Goal: Information Seeking & Learning: Learn about a topic

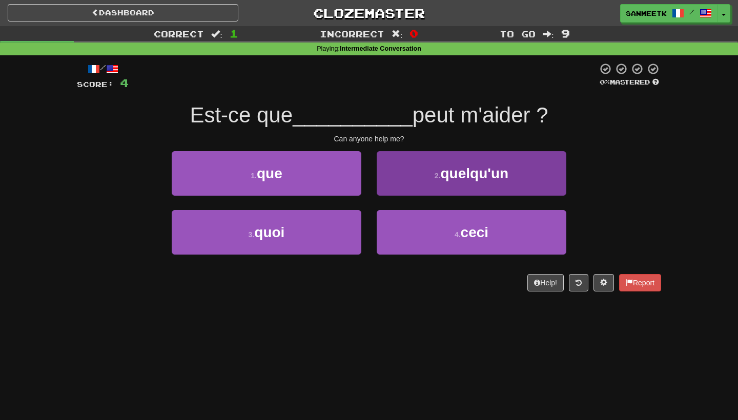
click at [425, 186] on button "2 . quelqu'un" at bounding box center [470, 173] width 189 height 45
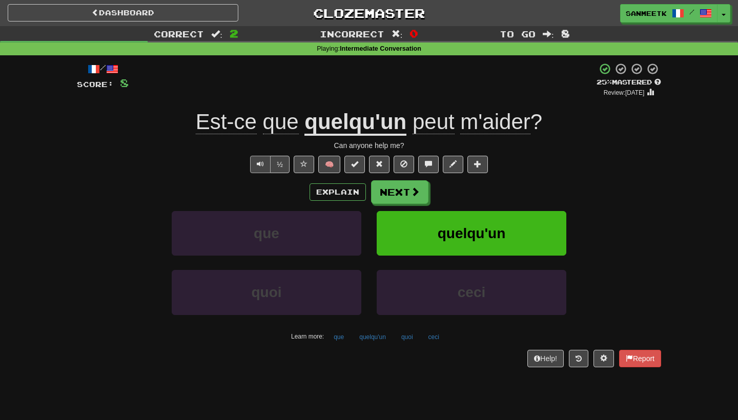
click at [265, 165] on button "Text-to-speech controls" at bounding box center [260, 164] width 20 height 17
click at [257, 165] on span "Text-to-speech controls" at bounding box center [260, 163] width 7 height 7
click at [258, 167] on span "Text-to-speech controls" at bounding box center [260, 163] width 7 height 7
click at [258, 168] on button "Text-to-speech controls" at bounding box center [260, 164] width 20 height 17
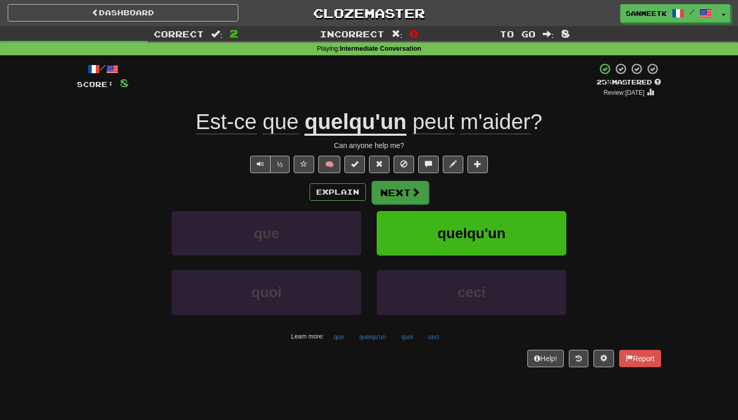
click at [402, 195] on button "Next" at bounding box center [399, 193] width 57 height 24
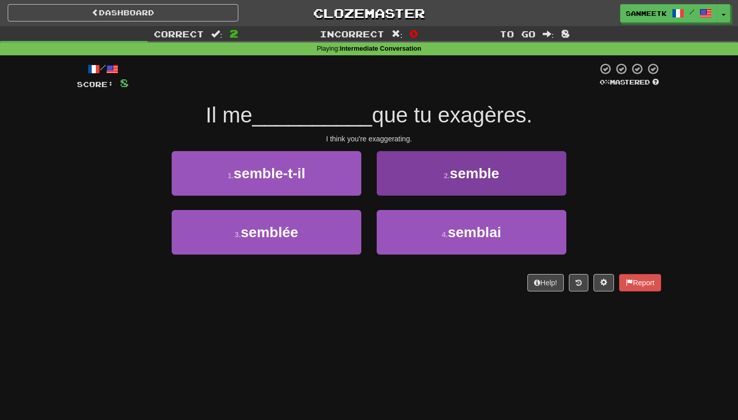
click at [401, 175] on button "2 . semble" at bounding box center [470, 173] width 189 height 45
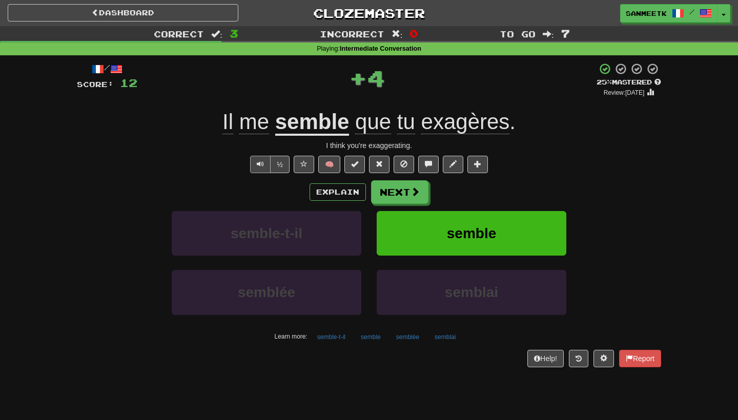
click at [256, 163] on button "Text-to-speech controls" at bounding box center [260, 164] width 20 height 17
click at [306, 134] on u "semble" at bounding box center [312, 123] width 74 height 26
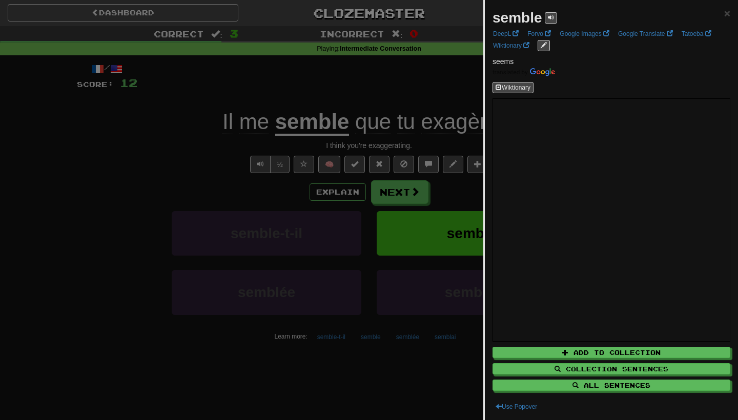
click at [151, 254] on div at bounding box center [369, 210] width 738 height 420
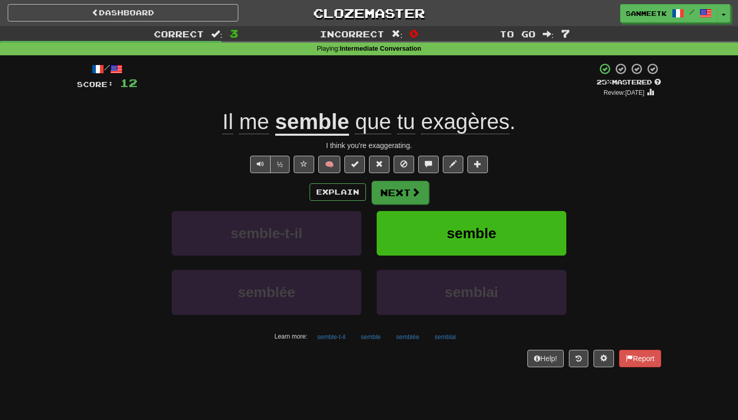
click at [407, 202] on button "Next" at bounding box center [399, 193] width 57 height 24
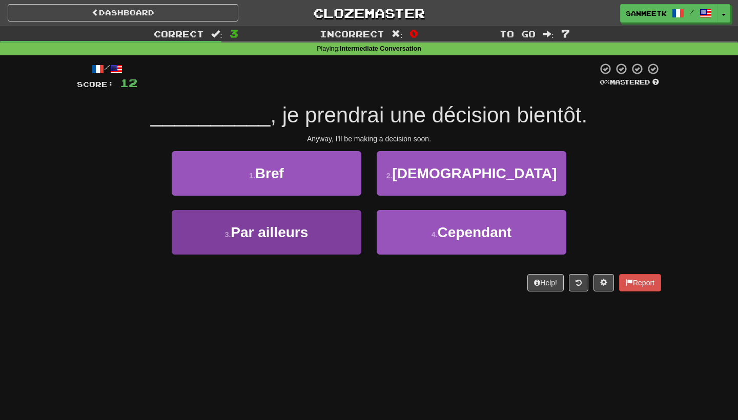
click at [340, 221] on button "3 . Par ailleurs" at bounding box center [266, 232] width 189 height 45
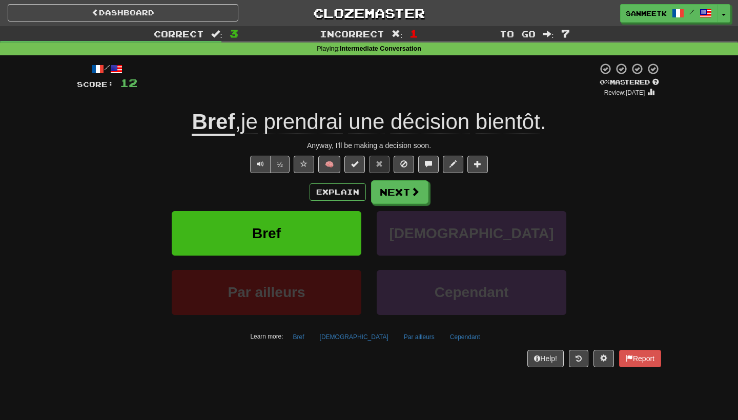
click at [260, 162] on span "Text-to-speech controls" at bounding box center [260, 163] width 7 height 7
click at [257, 166] on span "Text-to-speech controls" at bounding box center [260, 163] width 7 height 7
click at [281, 166] on button "½" at bounding box center [279, 164] width 19 height 17
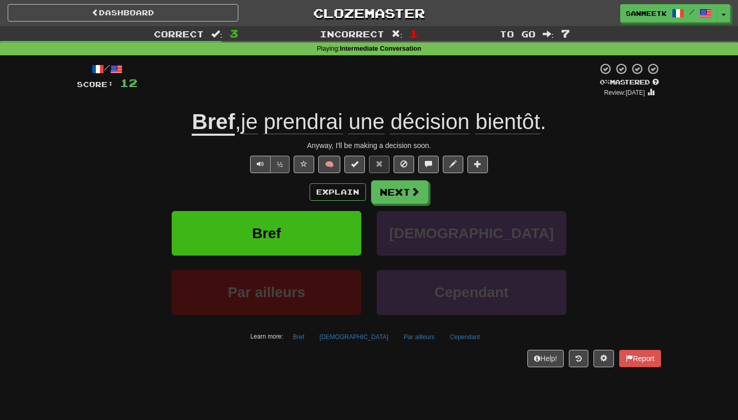
click at [281, 166] on button "½" at bounding box center [279, 164] width 19 height 17
click at [260, 162] on span "Text-to-speech controls" at bounding box center [260, 163] width 7 height 7
click at [505, 1] on div "Dashboard Clozemaster Sanmeetk / Toggle Dropdown Dashboard Leaderboard Activity…" at bounding box center [369, 11] width 738 height 23
click at [259, 174] on div "/ Score: 12 0 % Mastered Review: 2025-09-21 Bref , je prendrai une décision bie…" at bounding box center [369, 214] width 584 height 304
click at [259, 166] on span "Text-to-speech controls" at bounding box center [260, 163] width 7 height 7
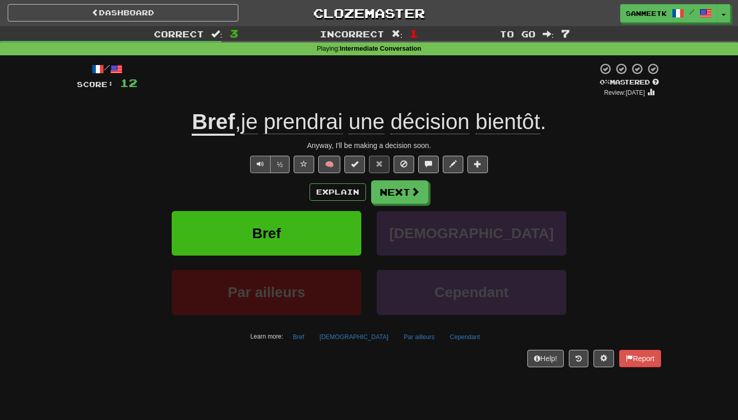
click at [259, 166] on span "Text-to-speech controls" at bounding box center [260, 163] width 7 height 7
click at [594, 352] on button at bounding box center [603, 358] width 20 height 17
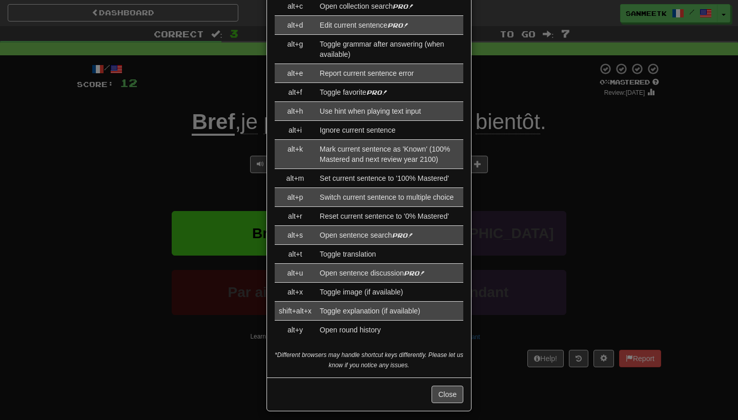
scroll to position [1092, 0]
click at [45, 203] on div "× Game Settings Translations: Visible Show After Answering Hidden Sentence Text…" at bounding box center [369, 210] width 738 height 420
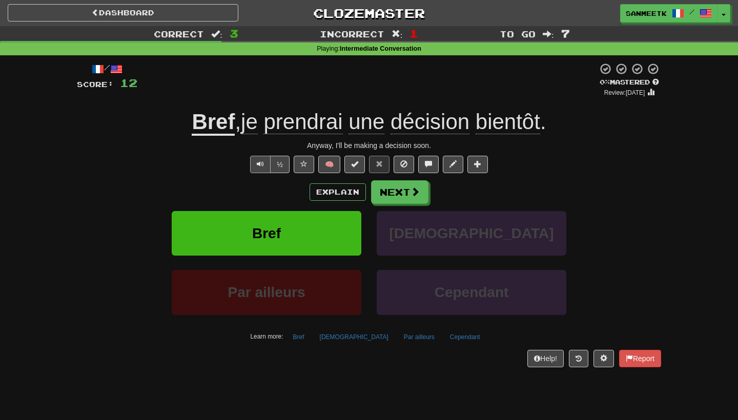
click at [255, 160] on button "Text-to-speech controls" at bounding box center [260, 164] width 20 height 17
click at [255, 168] on button "Text-to-speech controls" at bounding box center [260, 164] width 20 height 17
click at [254, 168] on button "Text-to-speech controls" at bounding box center [260, 164] width 20 height 17
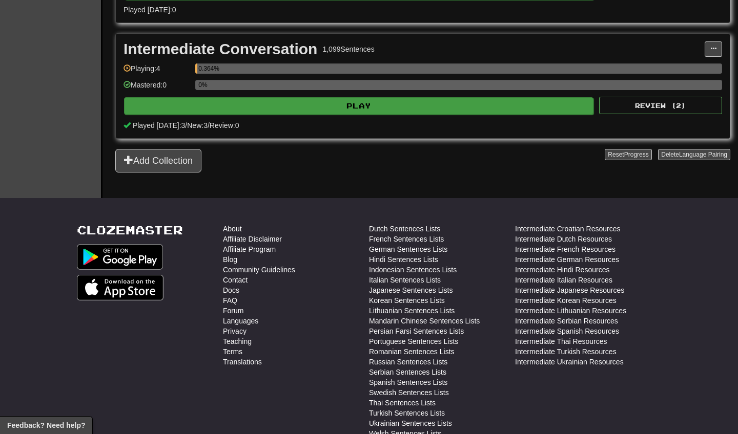
scroll to position [550, 0]
click at [354, 98] on button "Play" at bounding box center [358, 105] width 469 height 17
select select "**"
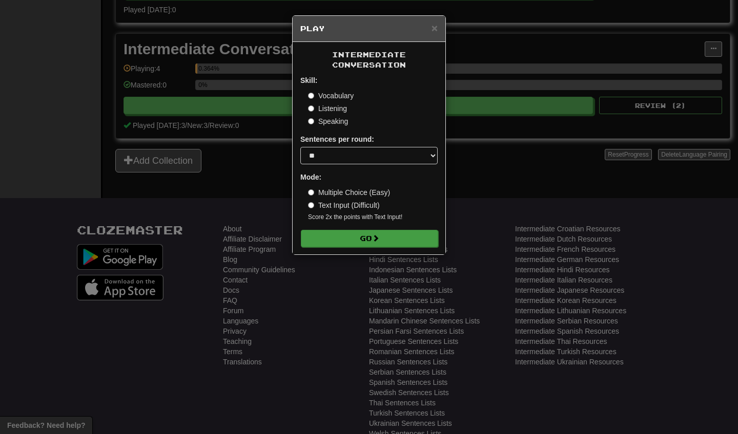
click at [383, 238] on button "Go" at bounding box center [369, 238] width 137 height 17
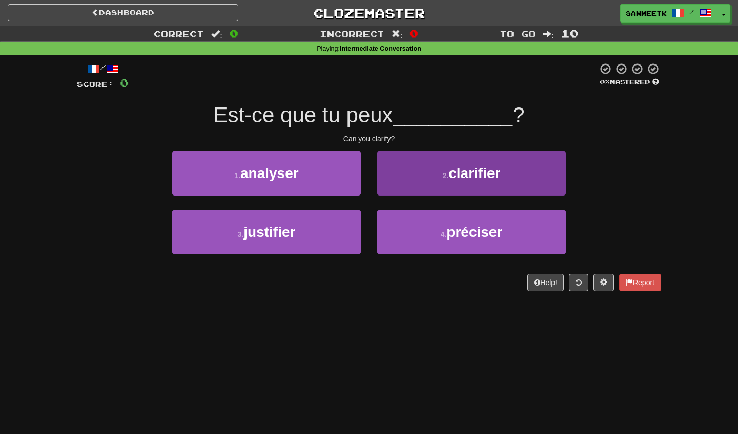
click at [386, 168] on button "2 . clarifier" at bounding box center [470, 173] width 189 height 45
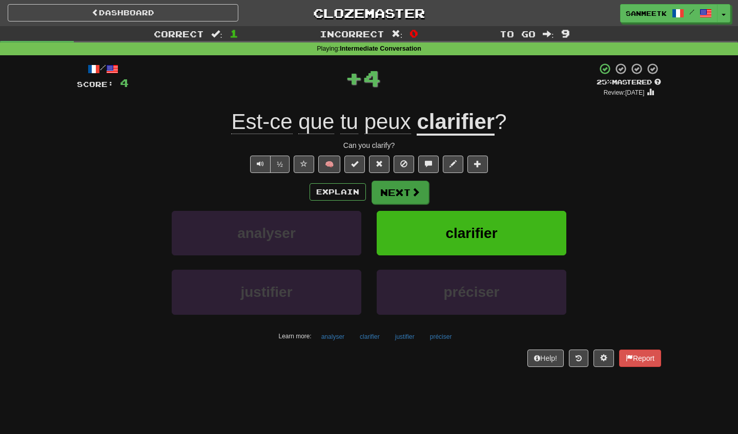
click at [396, 187] on button "Next" at bounding box center [399, 193] width 57 height 24
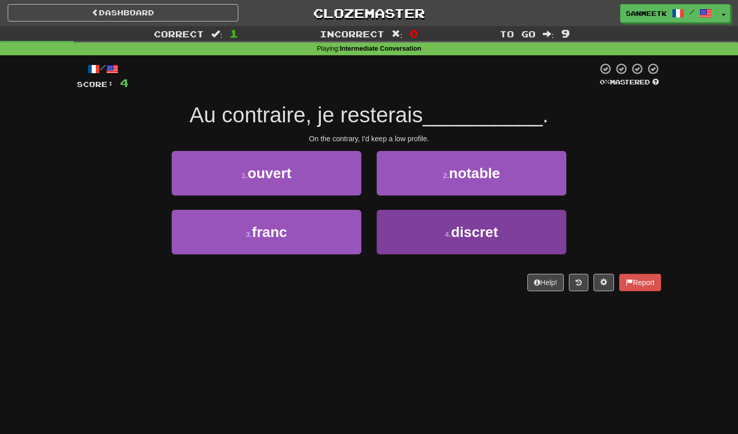
click at [415, 224] on button "4 . discret" at bounding box center [470, 232] width 189 height 45
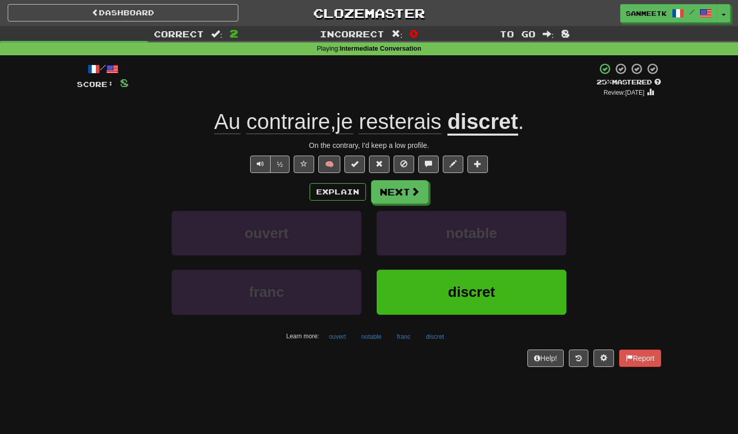
click at [397, 121] on span "resterais" at bounding box center [400, 122] width 82 height 25
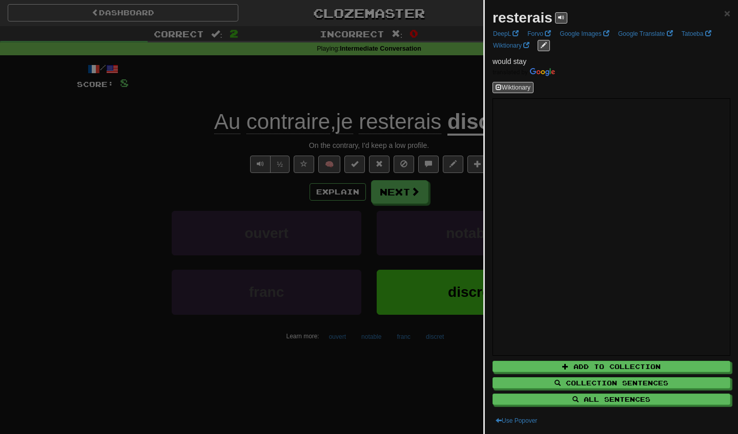
click at [445, 100] on div at bounding box center [369, 217] width 738 height 434
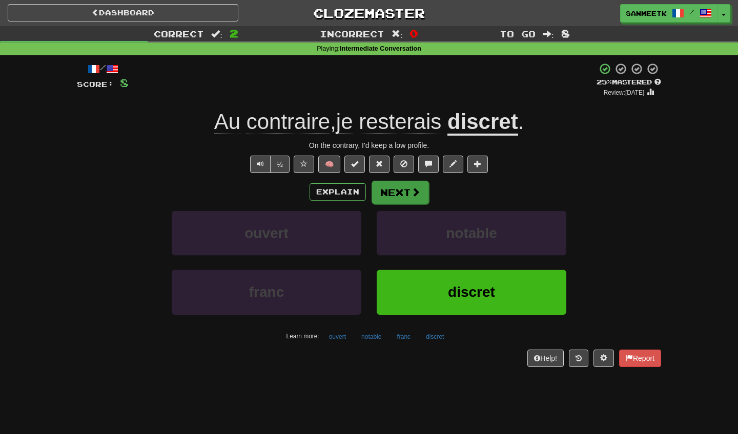
click at [394, 193] on button "Next" at bounding box center [399, 193] width 57 height 24
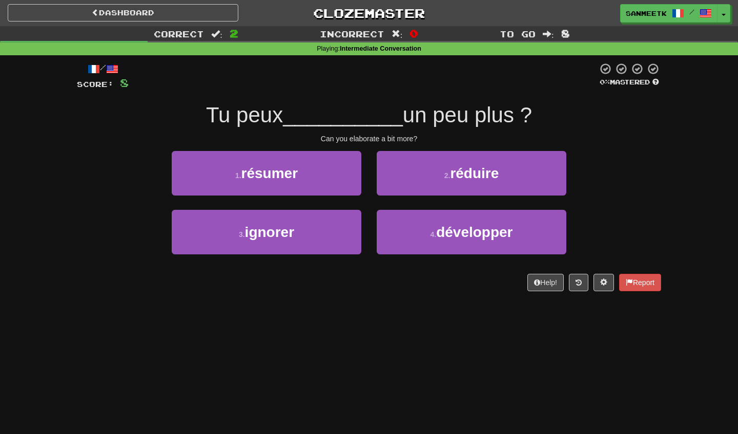
click at [433, 198] on div "2 . réduire" at bounding box center [471, 180] width 205 height 59
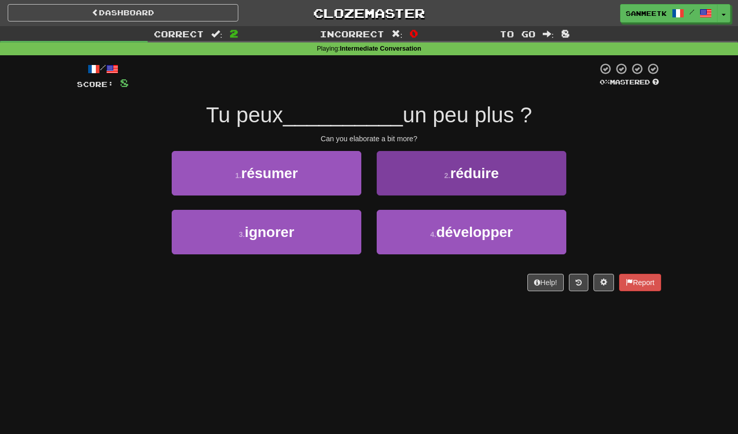
click at [430, 177] on button "2 . réduire" at bounding box center [470, 173] width 189 height 45
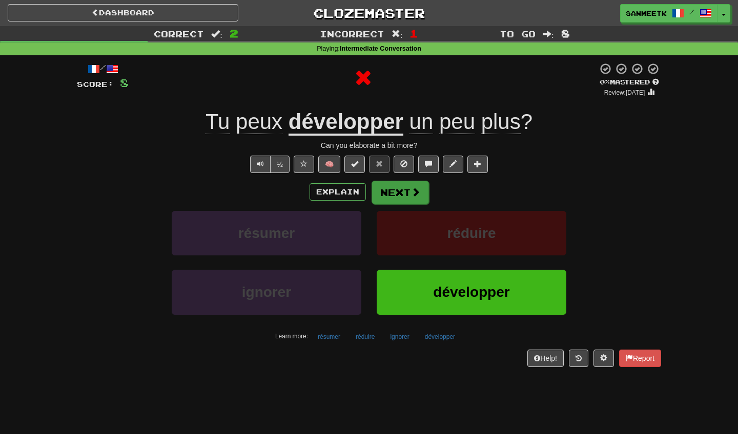
click at [386, 187] on button "Next" at bounding box center [399, 193] width 57 height 24
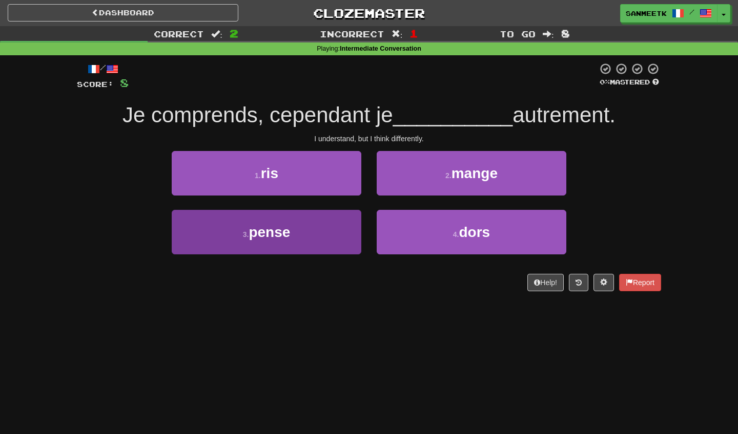
click at [298, 215] on button "3 . pense" at bounding box center [266, 232] width 189 height 45
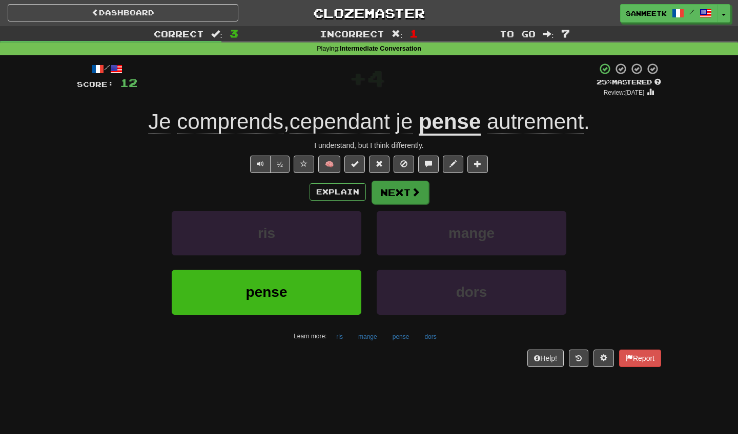
click at [408, 196] on button "Next" at bounding box center [399, 193] width 57 height 24
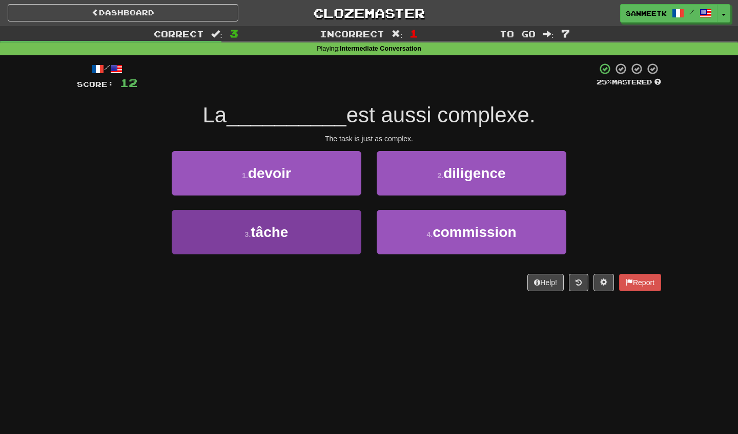
click at [282, 220] on button "3 . tâche" at bounding box center [266, 232] width 189 height 45
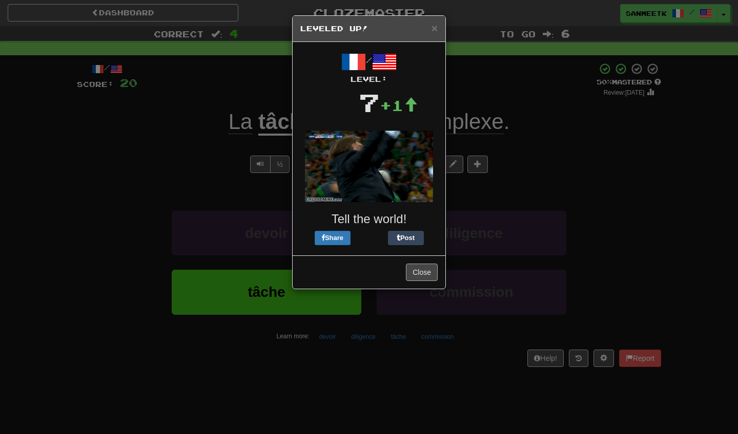
click at [407, 276] on button "Close" at bounding box center [422, 272] width 32 height 17
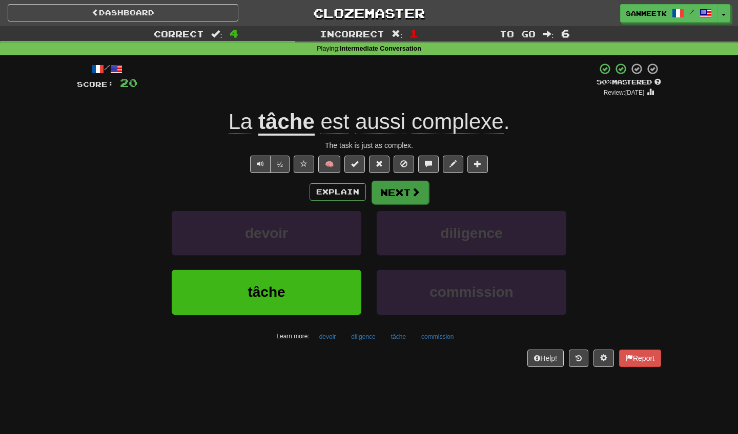
click at [395, 191] on button "Next" at bounding box center [399, 193] width 57 height 24
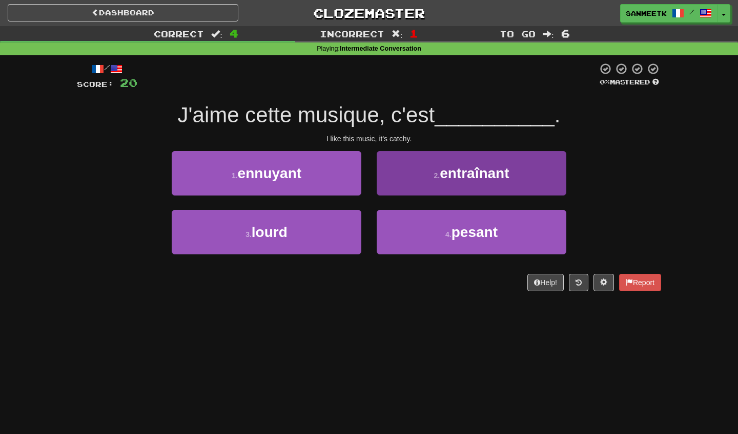
click at [423, 179] on button "2 . entraînant" at bounding box center [470, 173] width 189 height 45
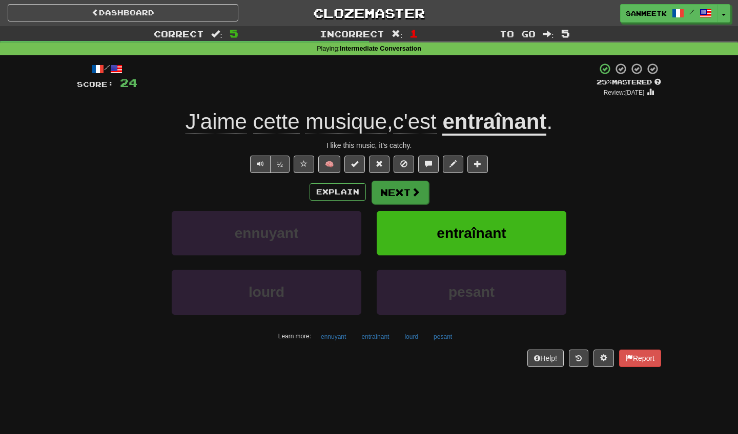
click at [416, 200] on button "Next" at bounding box center [399, 193] width 57 height 24
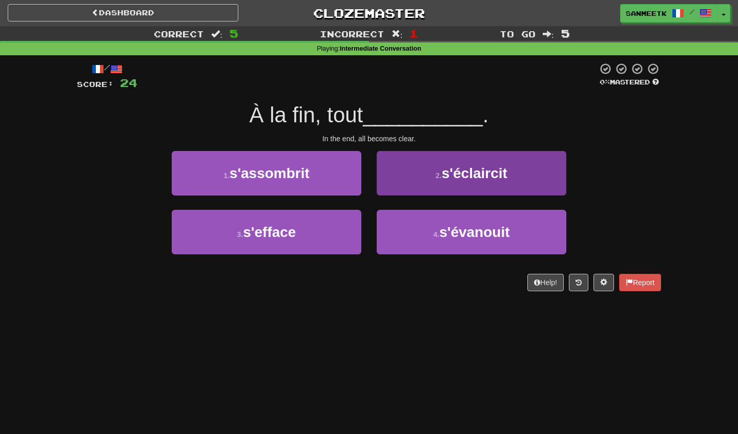
click at [428, 175] on button "2 . s'éclaircit" at bounding box center [470, 173] width 189 height 45
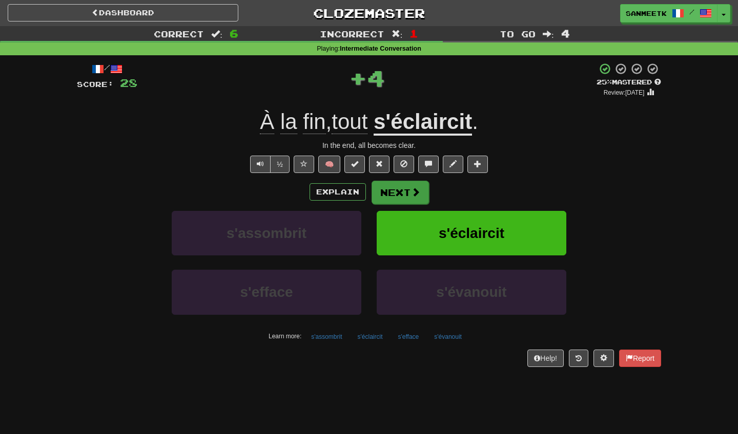
click at [425, 196] on button "Next" at bounding box center [399, 193] width 57 height 24
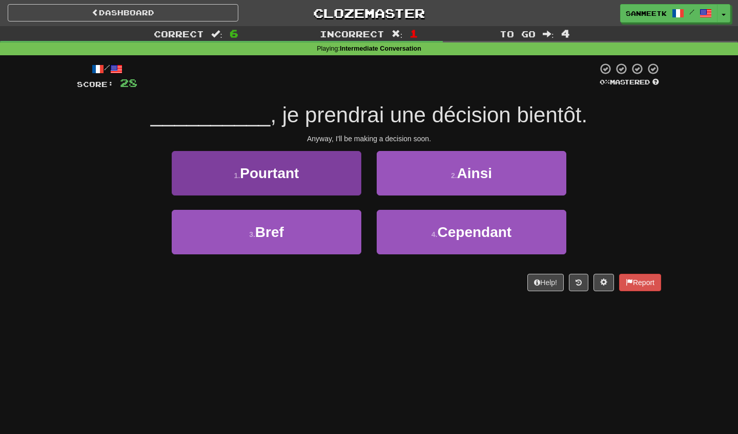
click at [311, 168] on button "1 . Pourtant" at bounding box center [266, 173] width 189 height 45
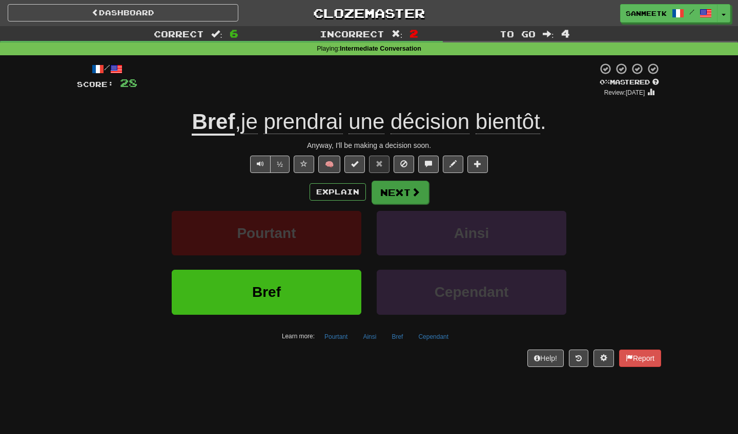
click at [399, 194] on button "Next" at bounding box center [399, 193] width 57 height 24
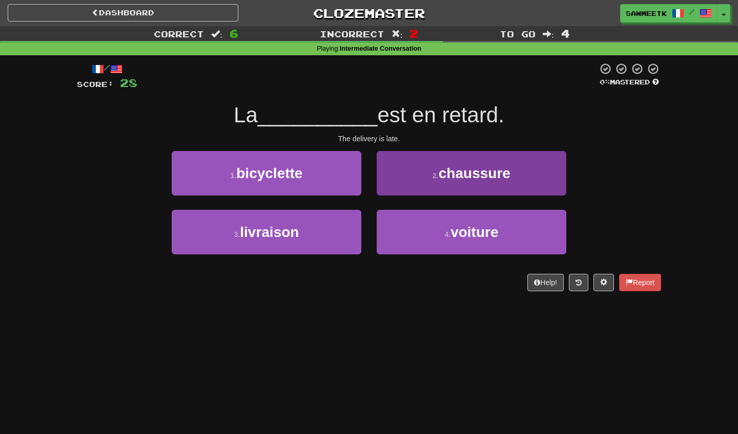
click at [433, 177] on small "2 ." at bounding box center [435, 176] width 6 height 8
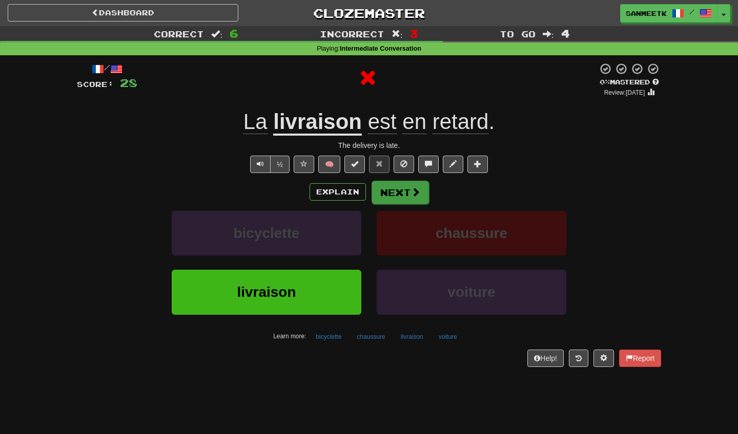
click at [404, 192] on button "Next" at bounding box center [399, 193] width 57 height 24
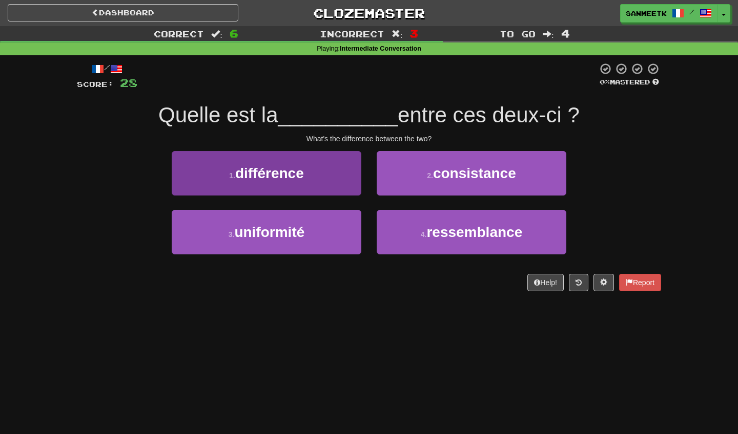
click at [308, 185] on button "1 . différence" at bounding box center [266, 173] width 189 height 45
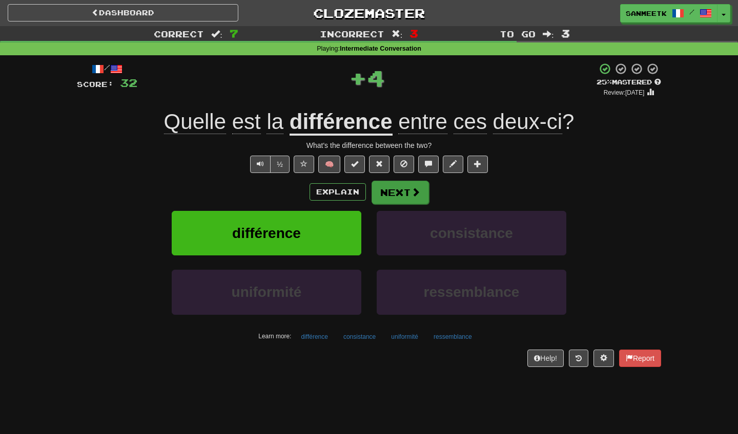
click at [377, 183] on button "Next" at bounding box center [399, 193] width 57 height 24
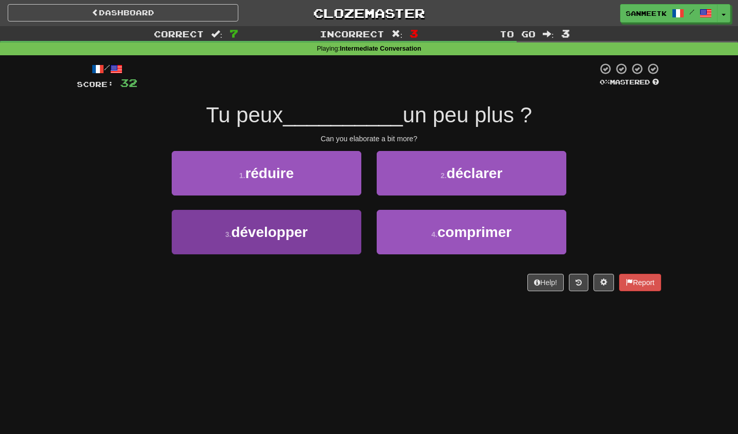
click at [313, 246] on button "3 . développer" at bounding box center [266, 232] width 189 height 45
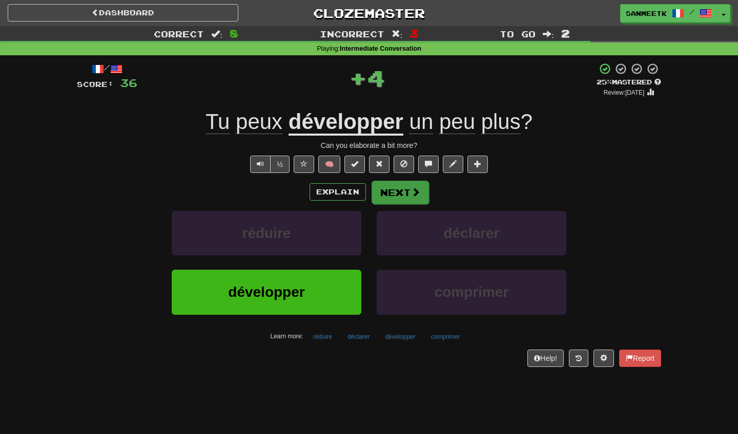
click at [421, 189] on button "Next" at bounding box center [399, 193] width 57 height 24
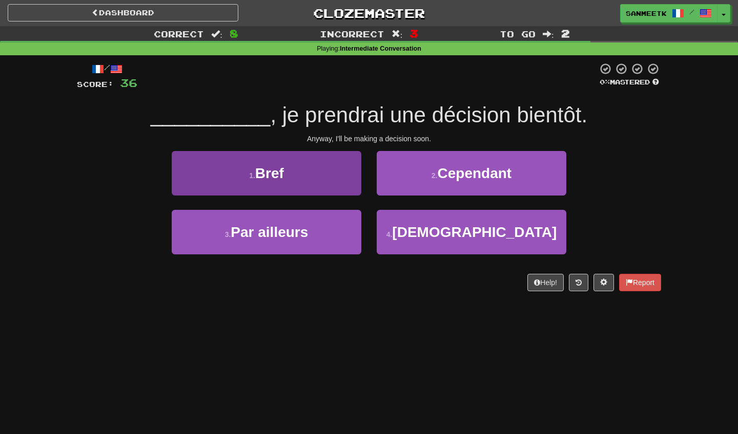
click at [325, 175] on button "1 . Bref" at bounding box center [266, 173] width 189 height 45
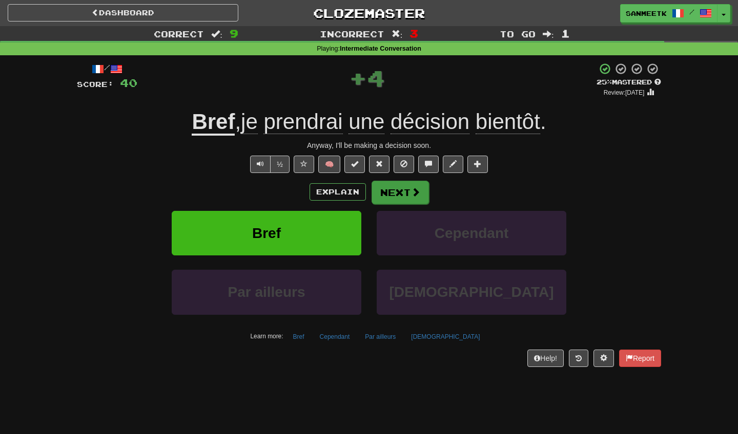
click at [414, 194] on span at bounding box center [415, 191] width 9 height 9
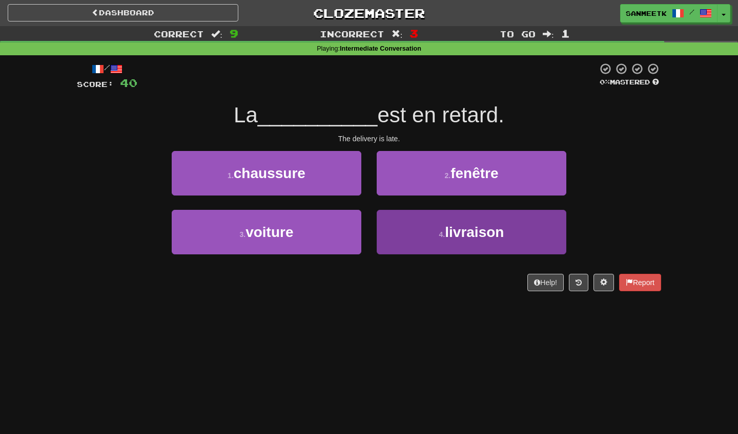
click at [422, 219] on button "4 . livraison" at bounding box center [470, 232] width 189 height 45
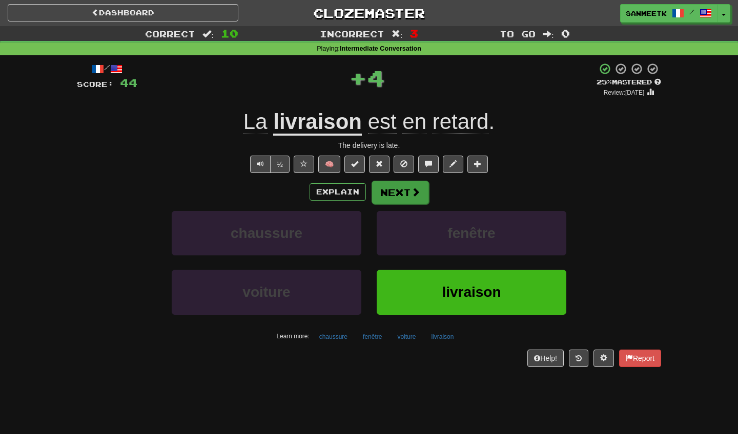
click at [406, 192] on button "Next" at bounding box center [399, 193] width 57 height 24
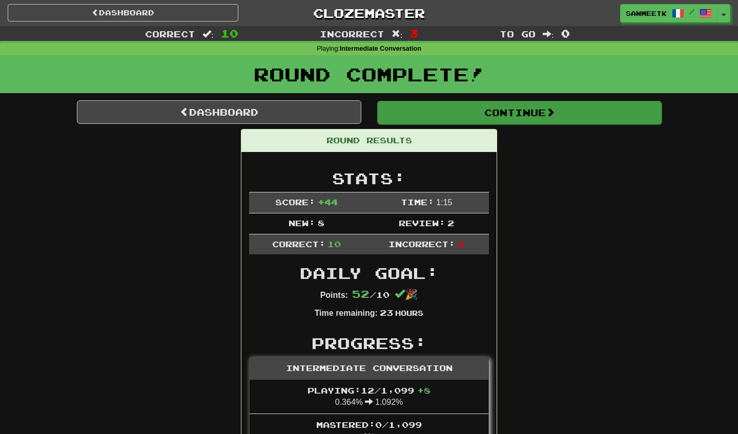
click at [489, 101] on button "Continue" at bounding box center [519, 113] width 284 height 24
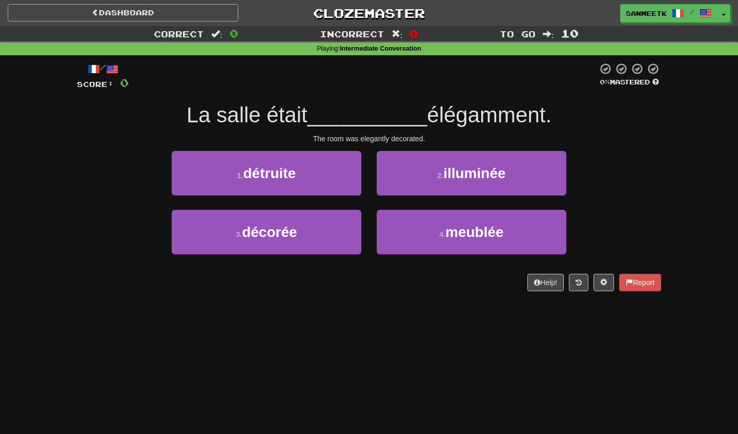
click at [92, 13] on span at bounding box center [95, 12] width 7 height 7
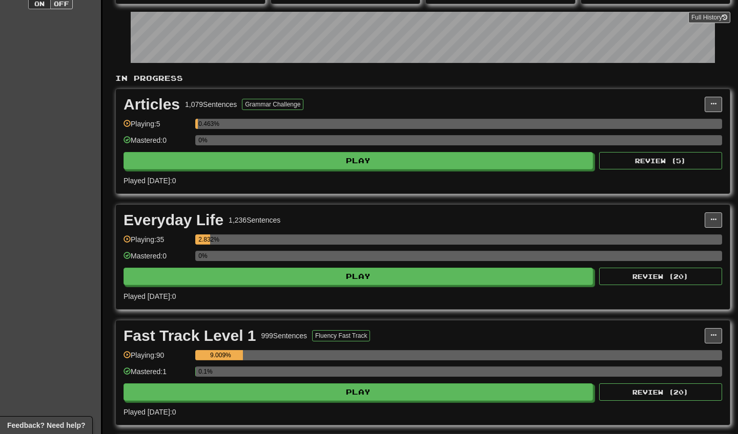
scroll to position [133, 0]
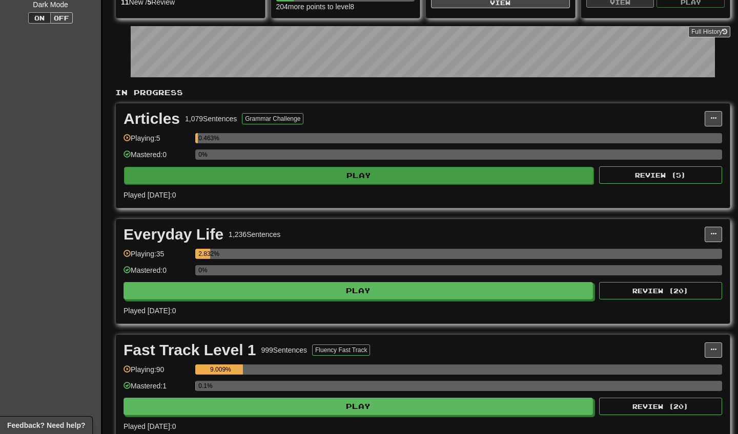
click at [343, 173] on button "Play" at bounding box center [358, 175] width 469 height 17
select select "**"
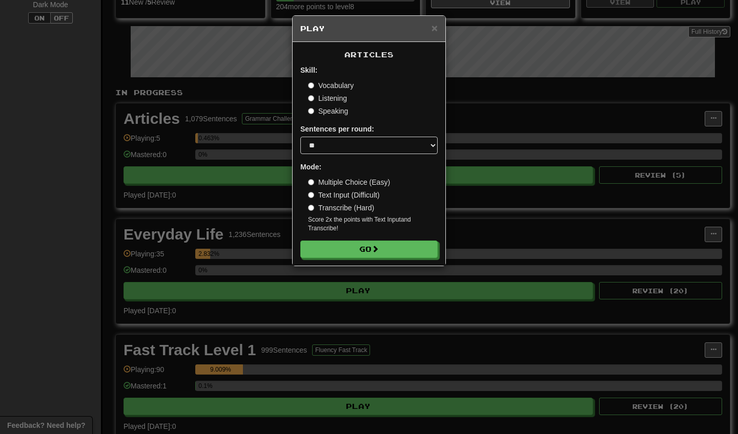
click at [313, 121] on form "Skill: Vocabulary Listening Speaking Sentences per round: * ** ** ** ** ** *** …" at bounding box center [368, 161] width 137 height 193
click at [311, 115] on label "Speaking" at bounding box center [328, 111] width 40 height 10
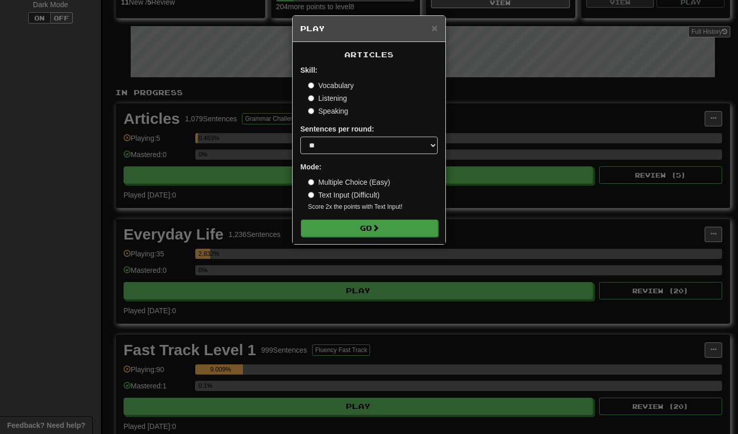
click at [369, 219] on form "Skill: Vocabulary Listening Speaking Sentences per round: * ** ** ** ** ** *** …" at bounding box center [368, 151] width 137 height 172
click at [374, 221] on button "Go" at bounding box center [369, 228] width 137 height 17
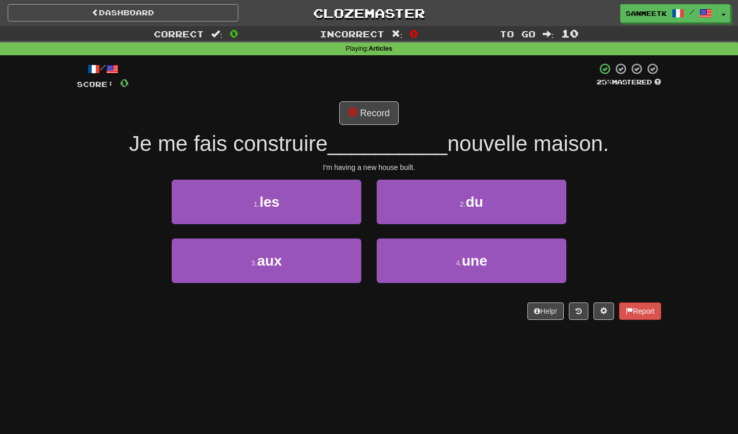
click at [108, 8] on link "Dashboard" at bounding box center [123, 12] width 230 height 17
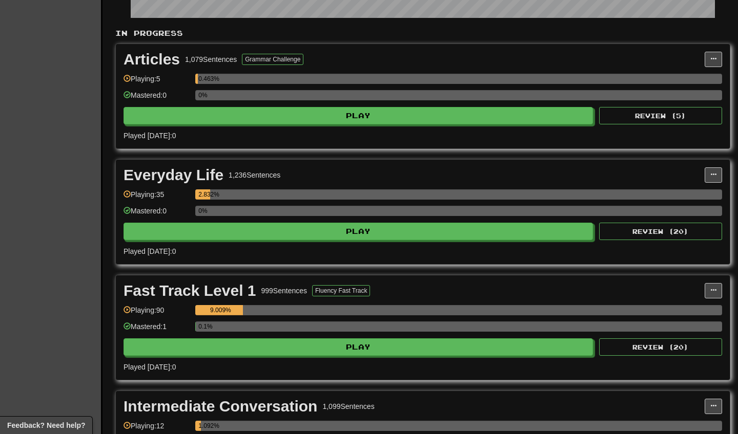
scroll to position [194, 0]
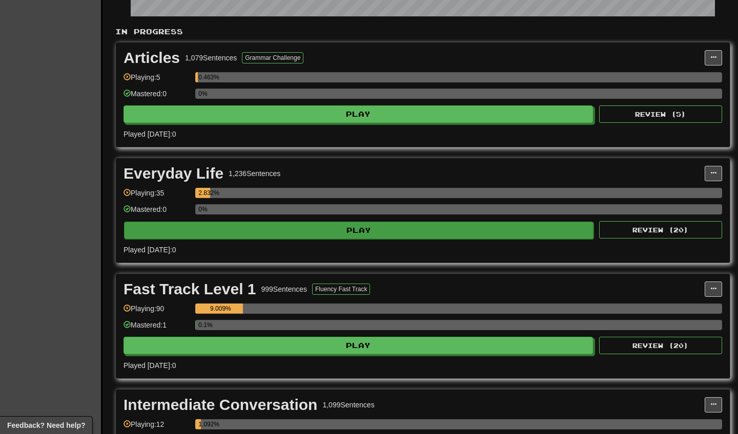
click at [299, 232] on button "Play" at bounding box center [358, 230] width 469 height 17
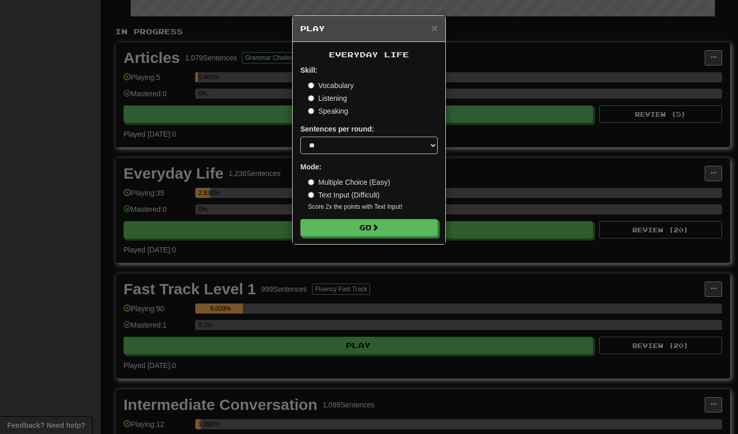
click at [315, 104] on div "Vocabulary Listening Speaking" at bounding box center [373, 98] width 130 height 36
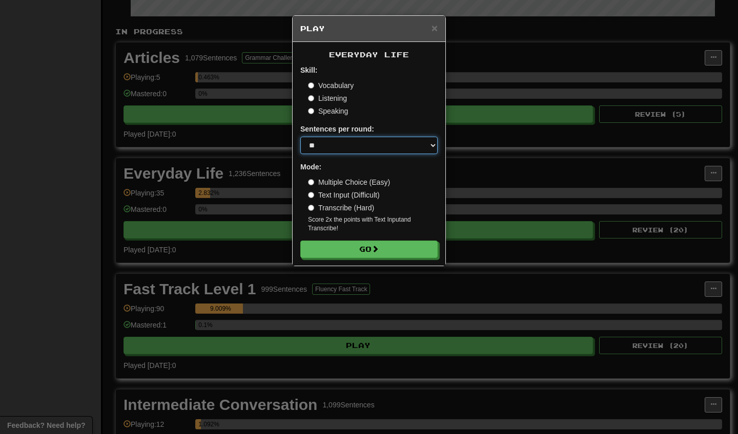
click at [350, 151] on select "* ** ** ** ** ** *** ********" at bounding box center [368, 145] width 137 height 17
select select "********"
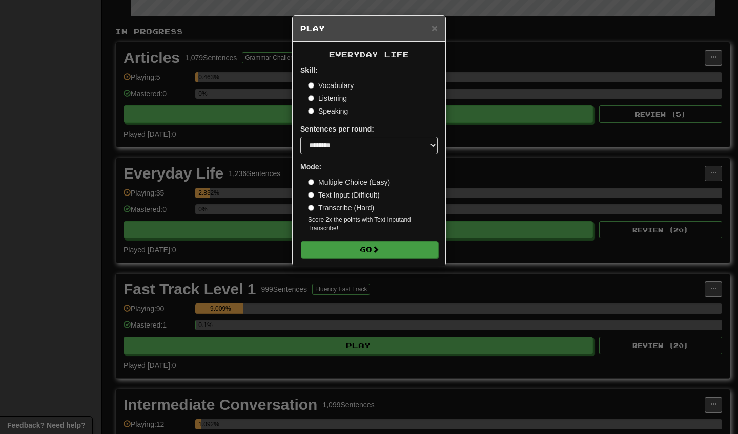
click at [344, 250] on button "Go" at bounding box center [369, 249] width 137 height 17
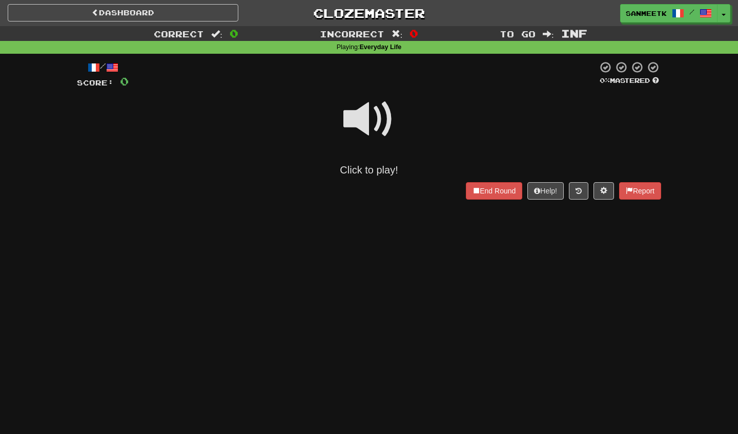
click at [386, 114] on span at bounding box center [368, 119] width 51 height 51
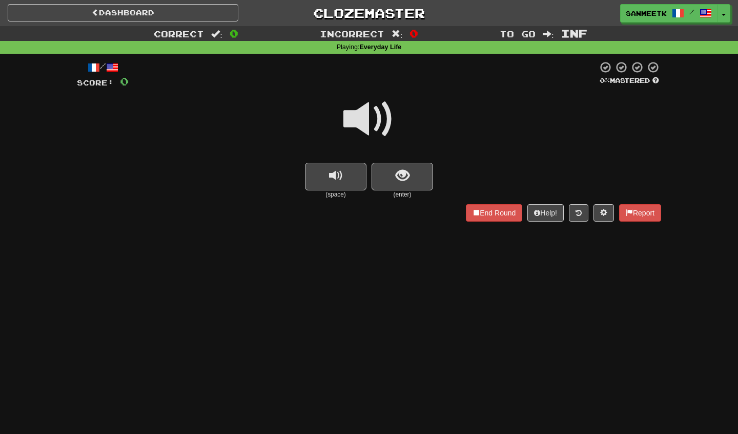
click at [386, 114] on span at bounding box center [368, 119] width 51 height 51
click at [387, 168] on button "show sentence" at bounding box center [401, 177] width 61 height 28
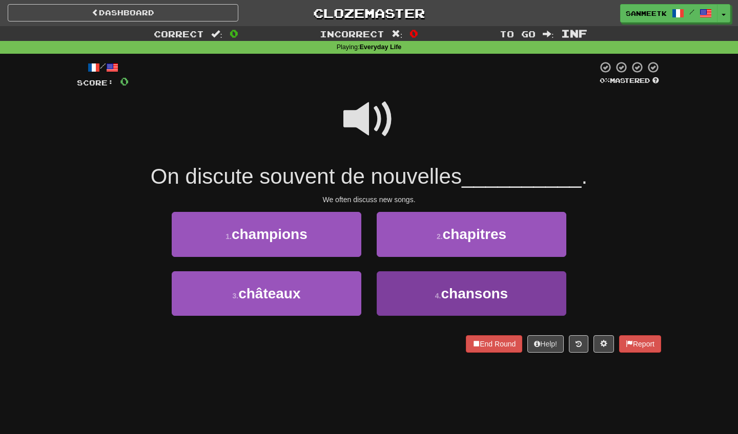
click at [424, 286] on button "4 . chansons" at bounding box center [470, 293] width 189 height 45
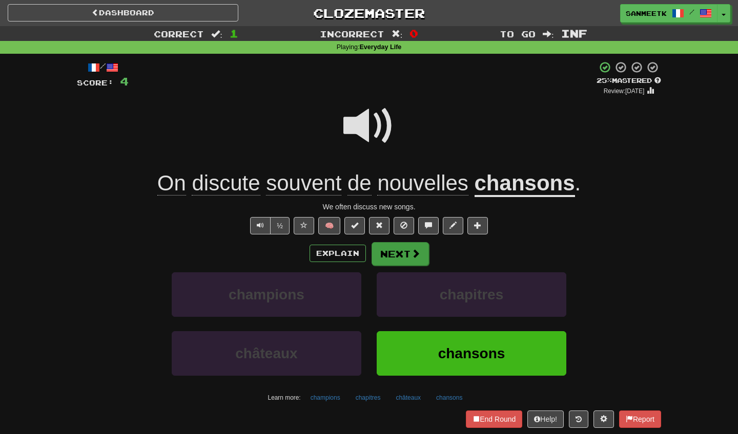
click at [408, 252] on button "Next" at bounding box center [399, 254] width 57 height 24
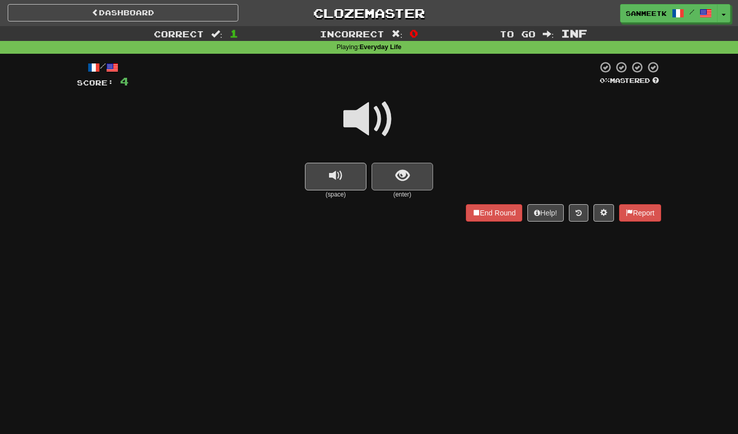
click at [418, 164] on button "show sentence" at bounding box center [401, 177] width 61 height 28
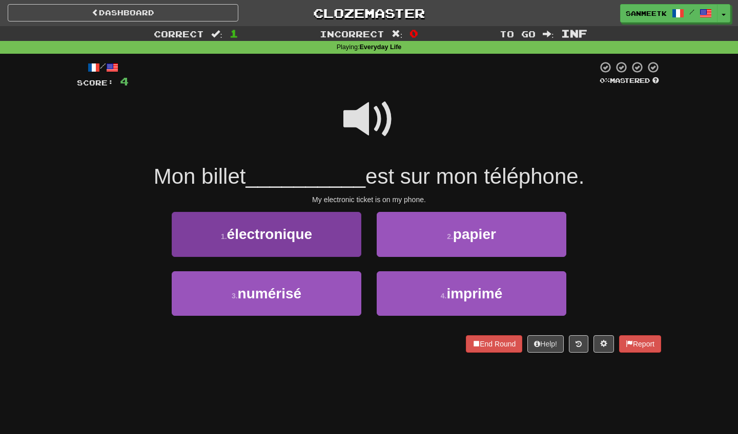
click at [304, 217] on button "1 . électronique" at bounding box center [266, 234] width 189 height 45
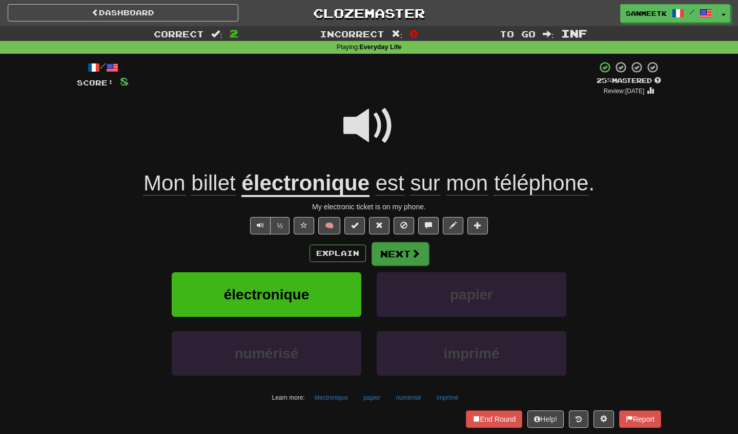
click at [388, 247] on button "Next" at bounding box center [399, 254] width 57 height 24
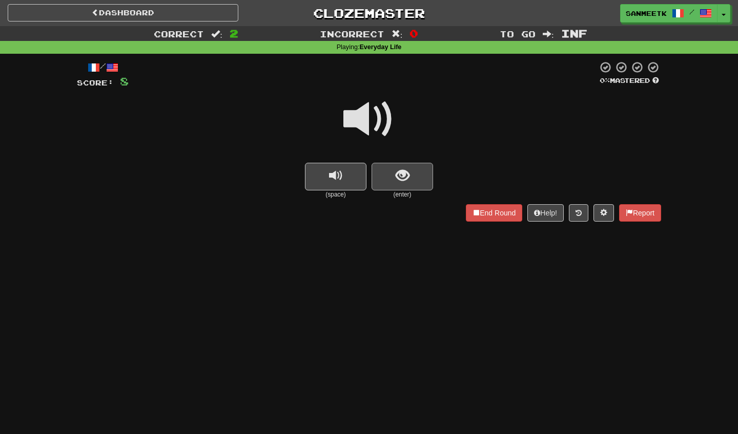
click at [415, 168] on button "show sentence" at bounding box center [401, 177] width 61 height 28
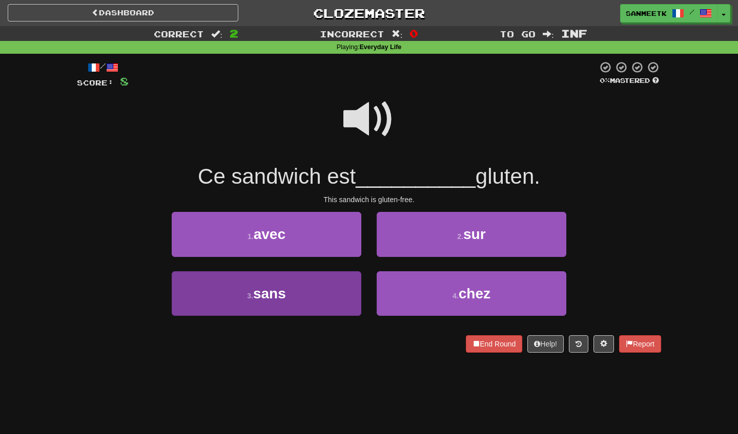
click at [313, 281] on button "3 . sans" at bounding box center [266, 293] width 189 height 45
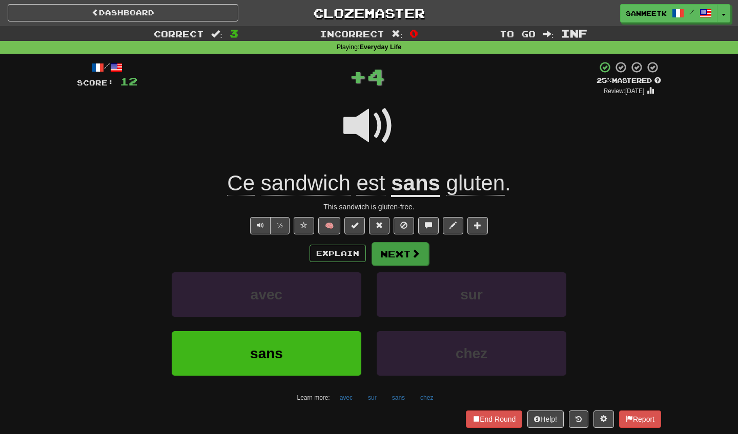
click at [398, 242] on button "Next" at bounding box center [399, 254] width 57 height 24
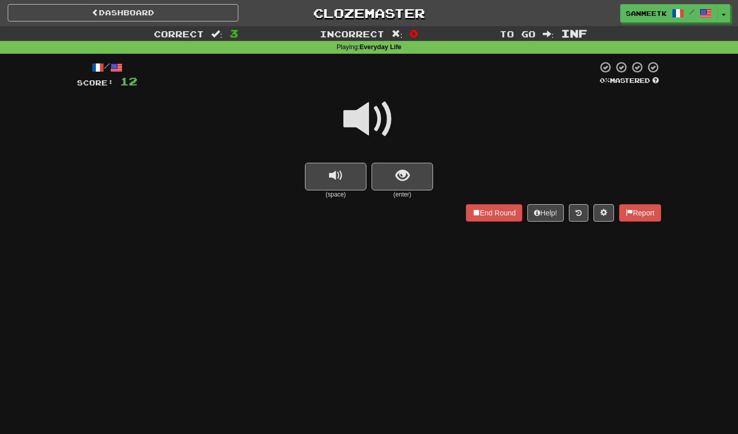
click at [412, 170] on button "show sentence" at bounding box center [401, 177] width 61 height 28
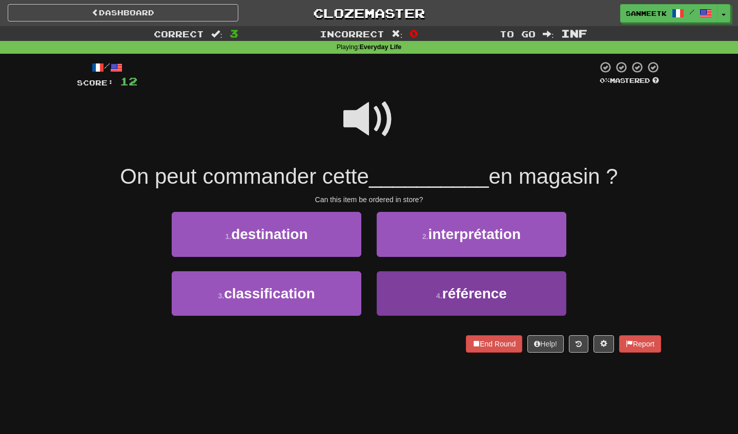
click at [498, 292] on span "référence" at bounding box center [474, 294] width 65 height 16
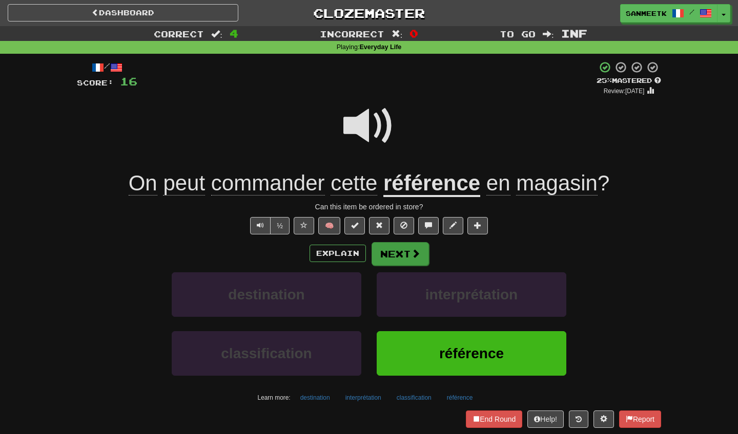
click at [403, 259] on button "Next" at bounding box center [399, 254] width 57 height 24
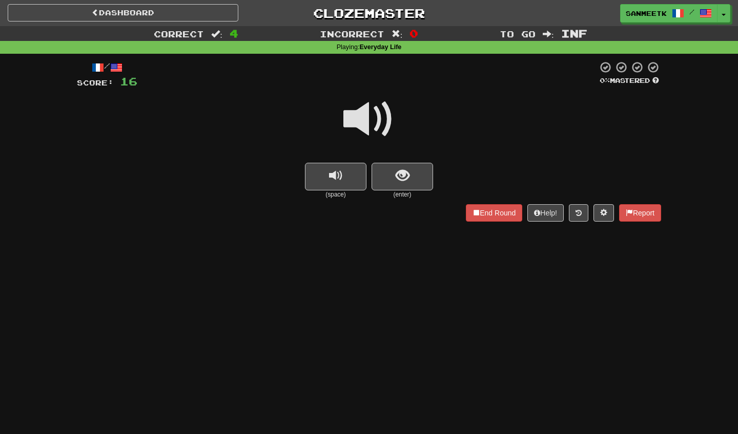
click at [374, 126] on span at bounding box center [368, 119] width 51 height 51
click at [410, 183] on button "show sentence" at bounding box center [401, 177] width 61 height 28
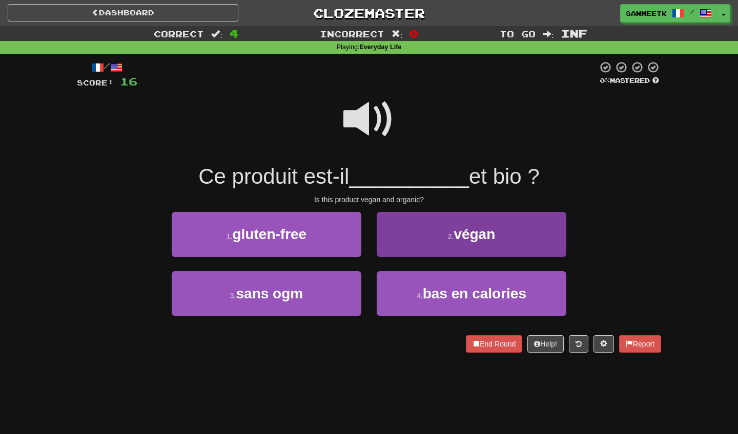
click at [428, 248] on button "2 . [GEOGRAPHIC_DATA]" at bounding box center [470, 234] width 189 height 45
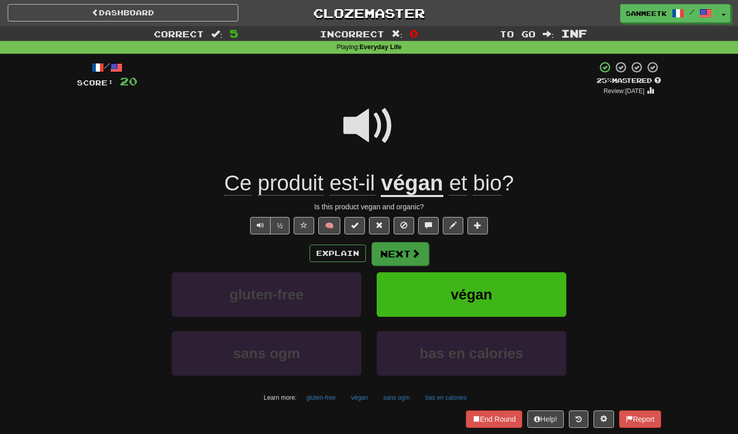
click at [411, 252] on span at bounding box center [415, 253] width 9 height 9
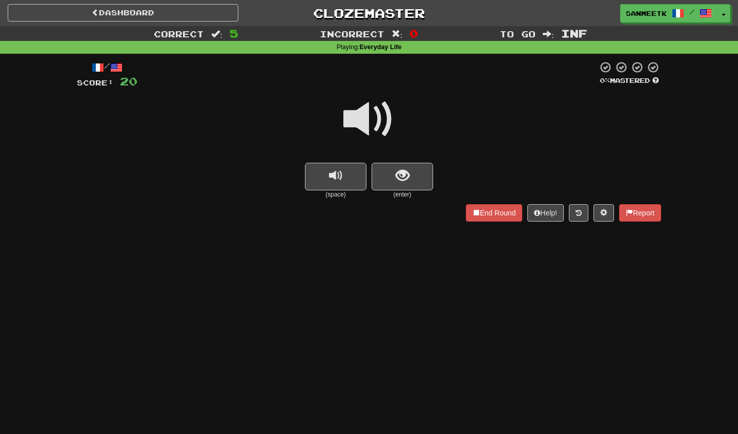
click at [406, 191] on small "(enter)" at bounding box center [401, 195] width 61 height 9
click at [404, 175] on span "show sentence" at bounding box center [402, 176] width 14 height 14
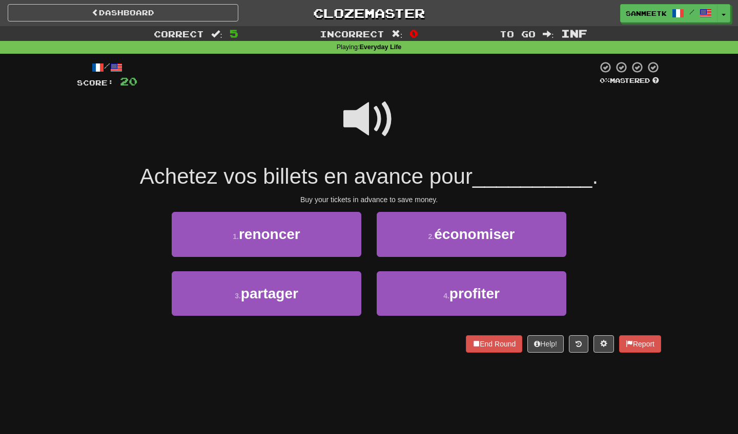
click at [404, 195] on div "Buy your tickets in advance to save money." at bounding box center [369, 200] width 584 height 10
click at [408, 210] on div "/ Score: 20 0 % Mastered Achetez vos billets en avance pour __________ . Buy yo…" at bounding box center [369, 207] width 584 height 292
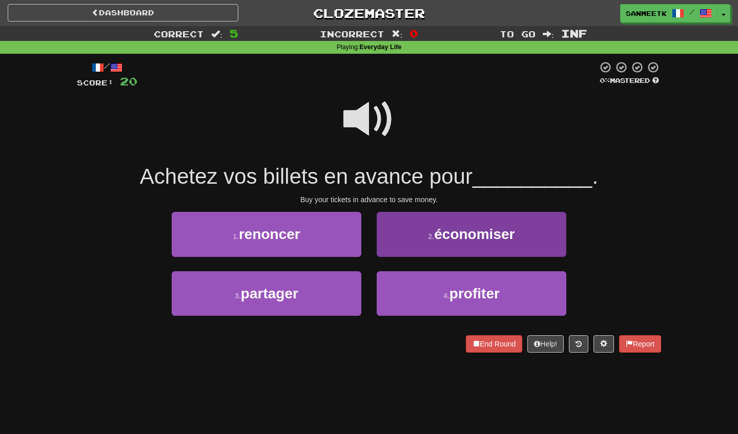
click at [408, 223] on button "2 . économiser" at bounding box center [470, 234] width 189 height 45
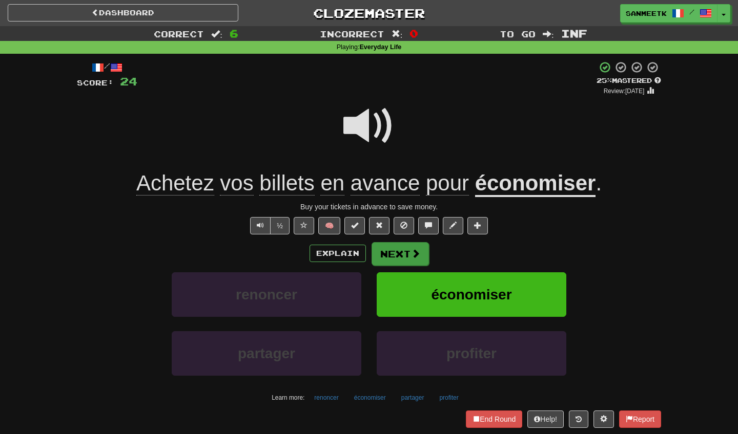
click at [402, 250] on button "Next" at bounding box center [399, 254] width 57 height 24
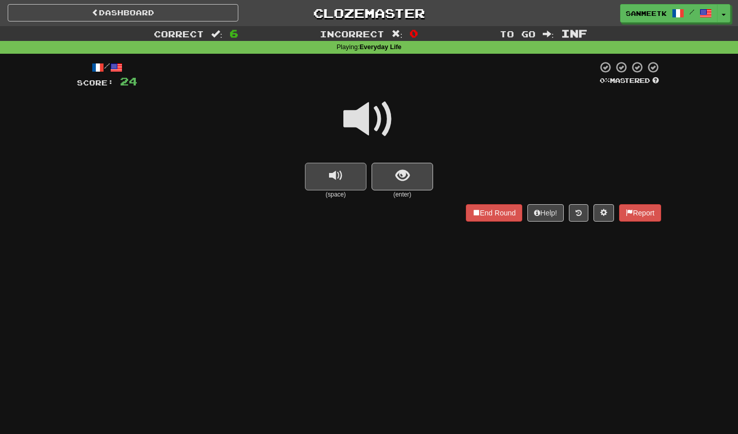
click at [356, 180] on button "replay audio" at bounding box center [335, 177] width 61 height 28
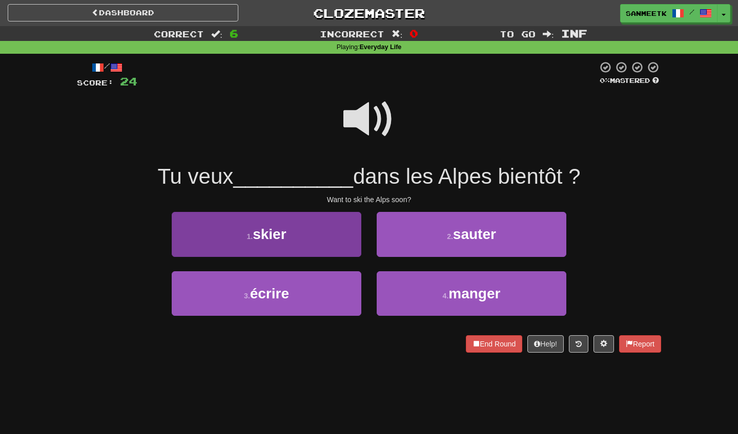
click at [282, 237] on span "skier" at bounding box center [268, 234] width 33 height 16
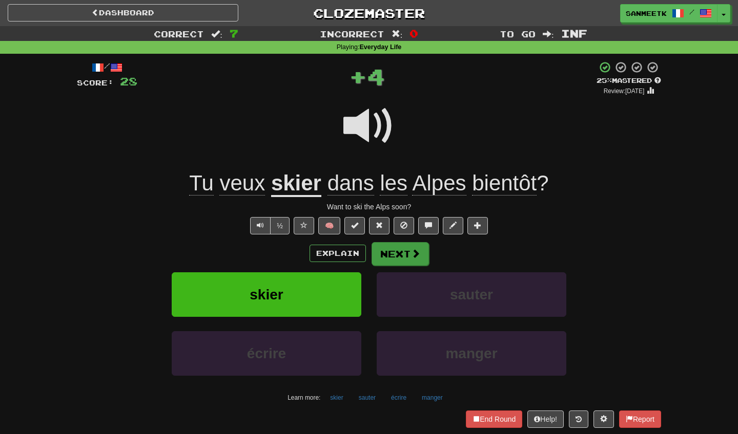
click at [385, 249] on button "Next" at bounding box center [399, 254] width 57 height 24
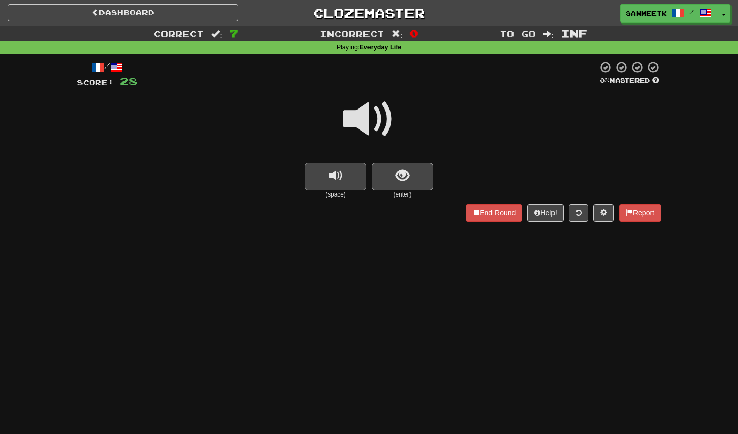
click at [344, 168] on button "replay audio" at bounding box center [335, 177] width 61 height 28
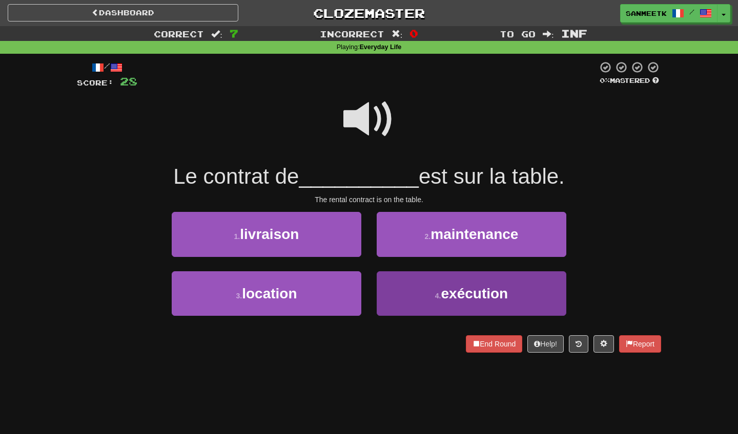
click at [408, 310] on button "4 . exécution" at bounding box center [470, 293] width 189 height 45
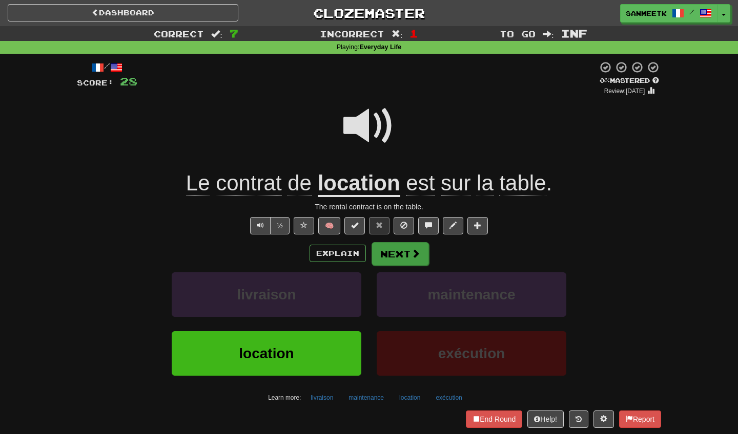
click at [393, 258] on button "Next" at bounding box center [399, 254] width 57 height 24
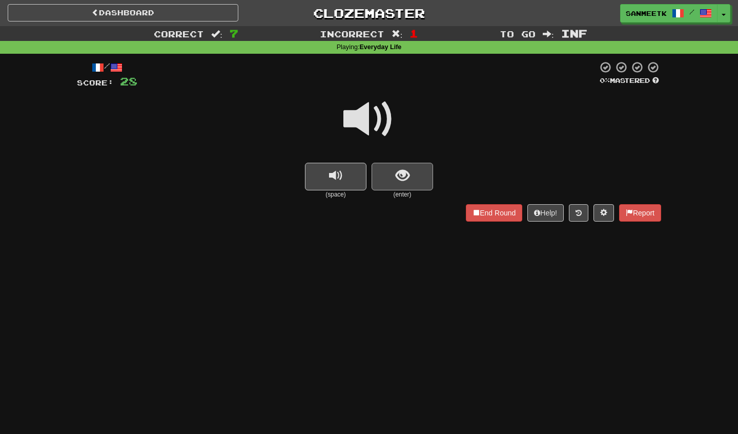
click at [404, 188] on button "show sentence" at bounding box center [401, 177] width 61 height 28
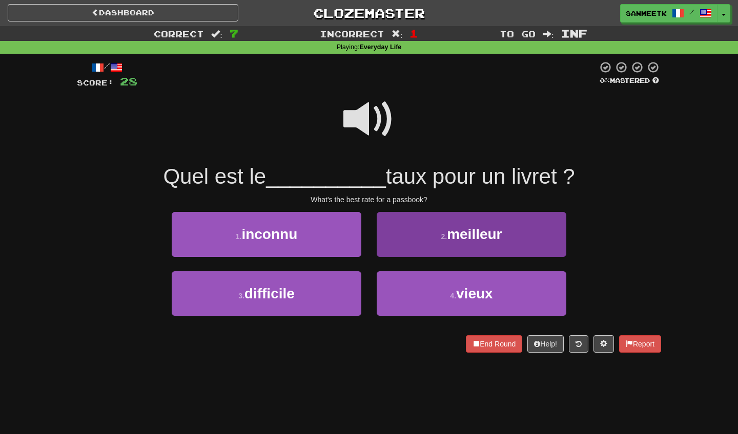
click at [402, 226] on button "2 . meilleur" at bounding box center [470, 234] width 189 height 45
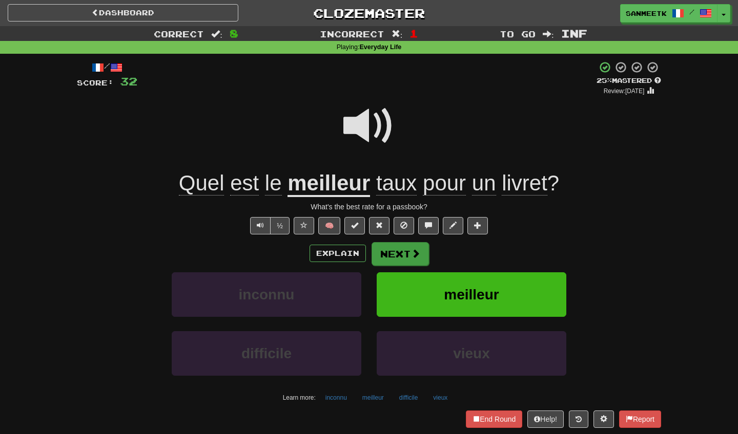
click at [393, 251] on button "Next" at bounding box center [399, 254] width 57 height 24
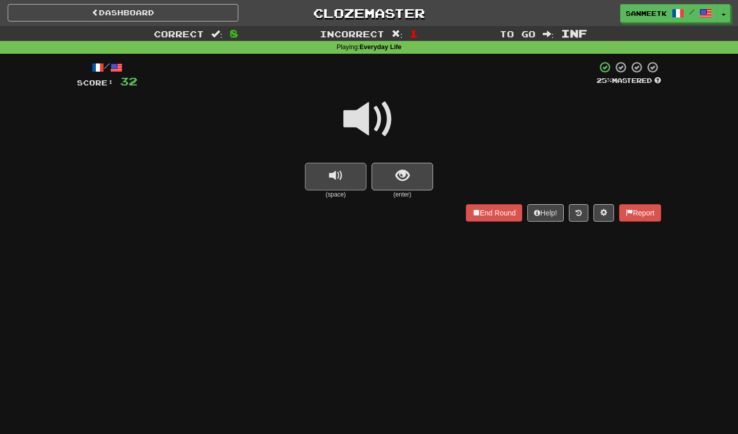
click at [344, 180] on button "replay audio" at bounding box center [335, 177] width 61 height 28
click at [397, 174] on span "show sentence" at bounding box center [402, 176] width 14 height 14
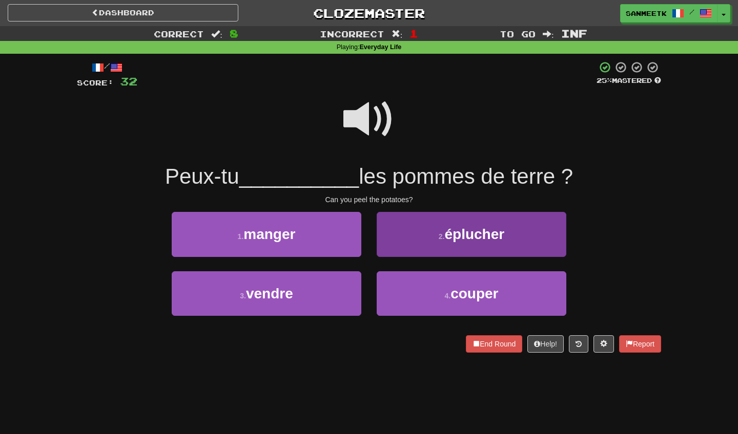
click at [427, 246] on button "2 . éplucher" at bounding box center [470, 234] width 189 height 45
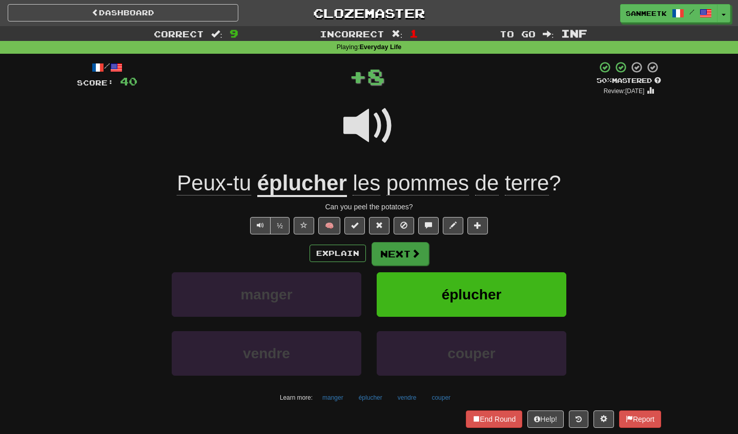
click at [403, 249] on button "Next" at bounding box center [399, 254] width 57 height 24
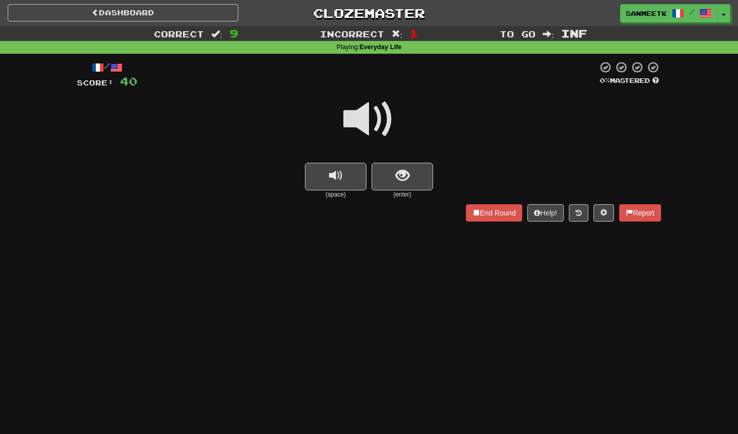
click at [359, 159] on div at bounding box center [369, 126] width 584 height 73
click at [390, 192] on small "(enter)" at bounding box center [401, 195] width 61 height 9
click at [401, 175] on span "show sentence" at bounding box center [402, 176] width 14 height 14
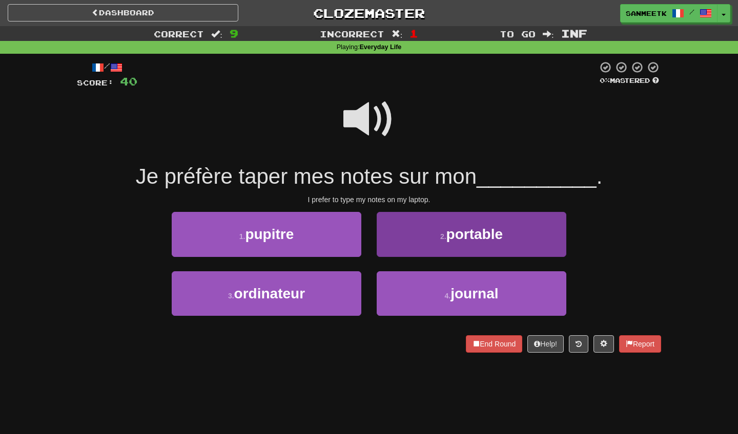
click at [409, 236] on button "2 . portable" at bounding box center [470, 234] width 189 height 45
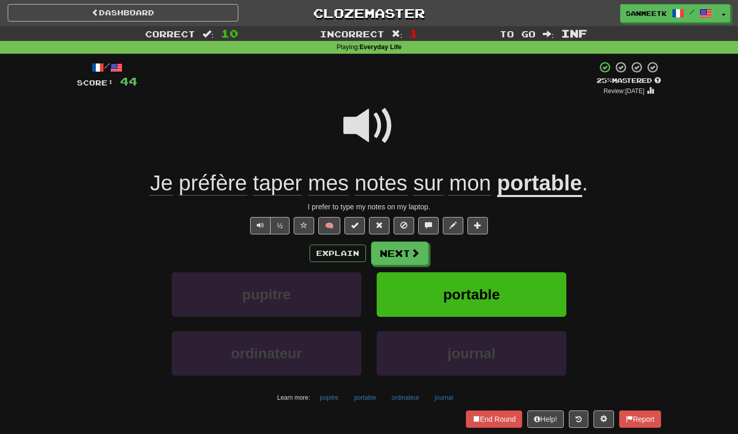
click at [389, 266] on div "Explain Next pupitre portable ordinateur journal Learn more: pupitre portable o…" at bounding box center [369, 324] width 584 height 164
click at [394, 252] on button "Next" at bounding box center [399, 254] width 57 height 24
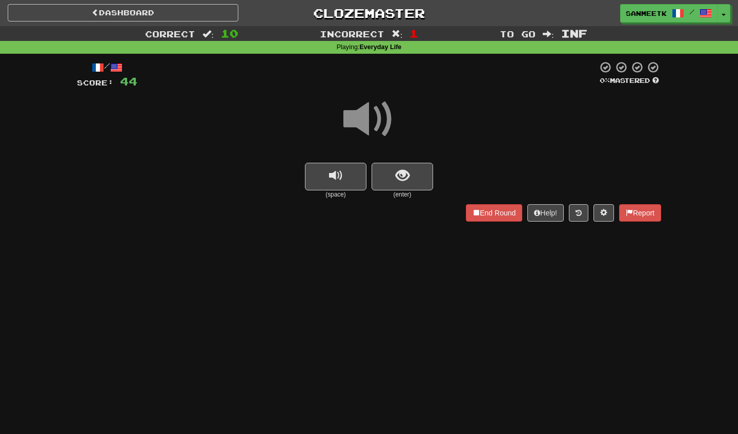
click at [394, 252] on div "Dashboard Clozemaster [GEOGRAPHIC_DATA] / Toggle Dropdown Dashboard Leaderboard…" at bounding box center [369, 217] width 738 height 434
click at [414, 184] on button "show sentence" at bounding box center [401, 177] width 61 height 28
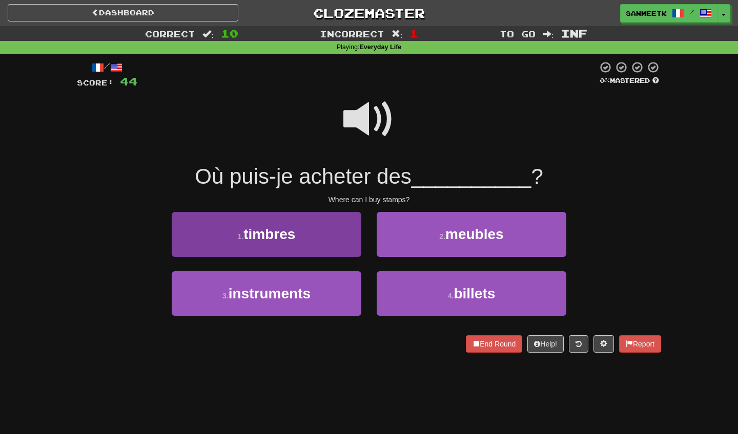
click at [331, 239] on button "1 . timbres" at bounding box center [266, 234] width 189 height 45
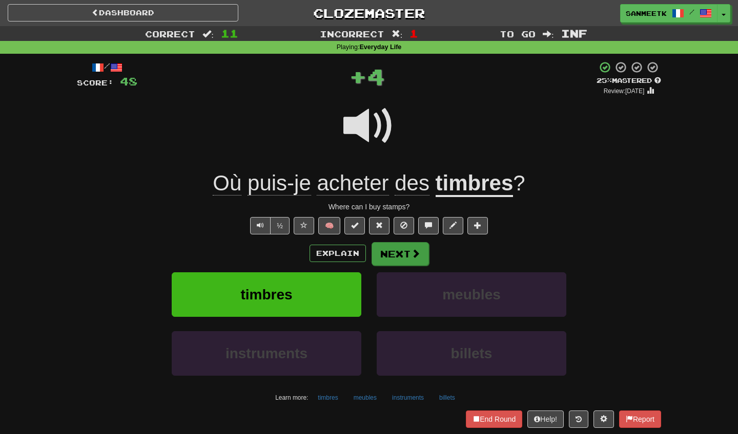
click at [384, 246] on button "Next" at bounding box center [399, 254] width 57 height 24
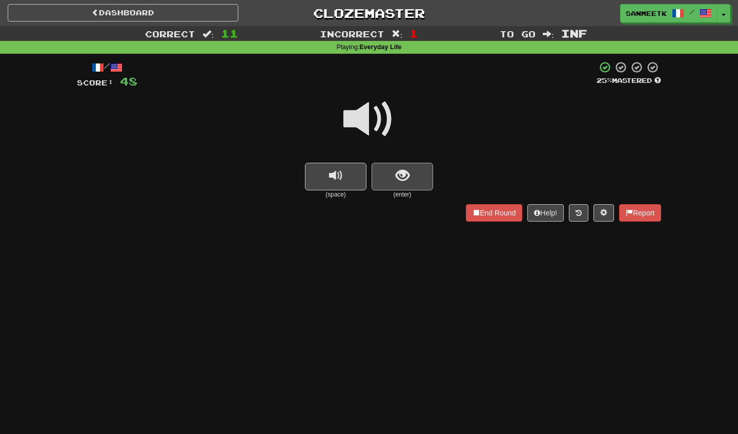
click at [402, 181] on span "show sentence" at bounding box center [402, 176] width 14 height 14
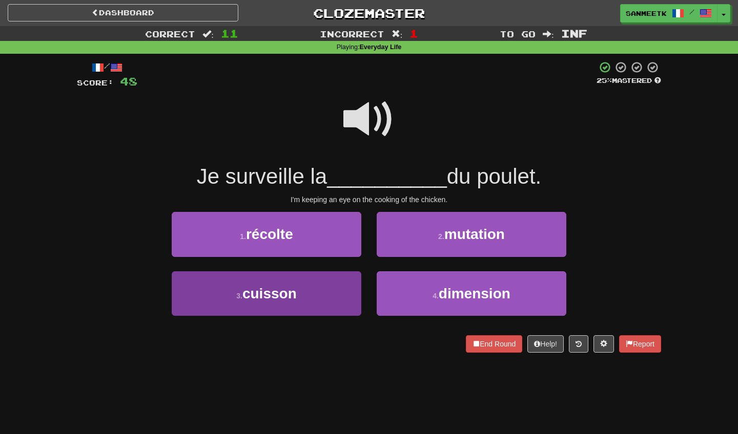
click at [319, 306] on button "3 . cuisson" at bounding box center [266, 293] width 189 height 45
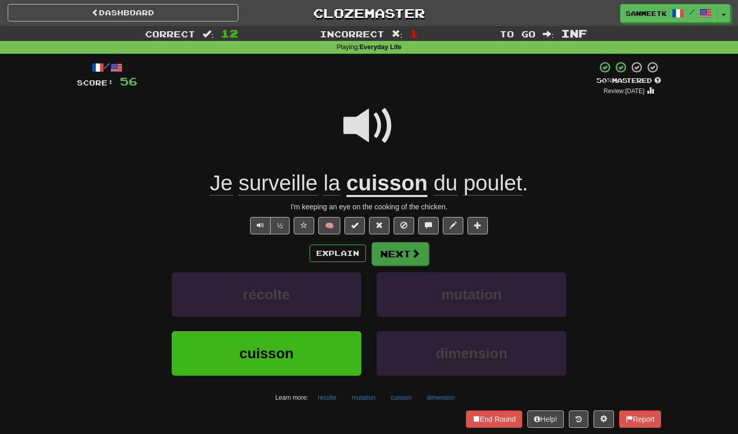
click at [380, 245] on button "Next" at bounding box center [399, 254] width 57 height 24
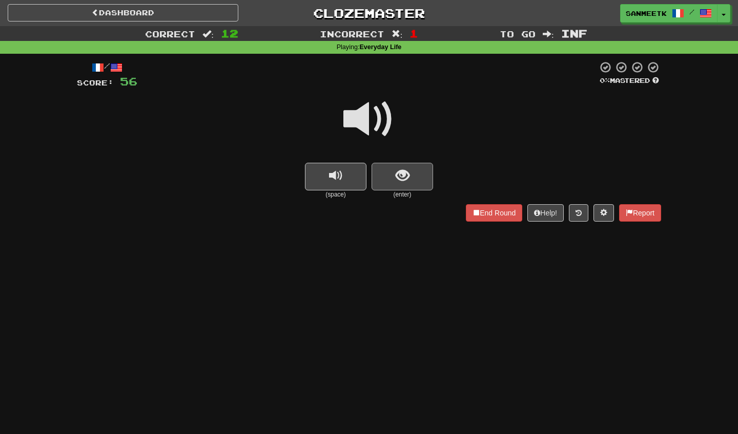
click at [422, 179] on button "show sentence" at bounding box center [401, 177] width 61 height 28
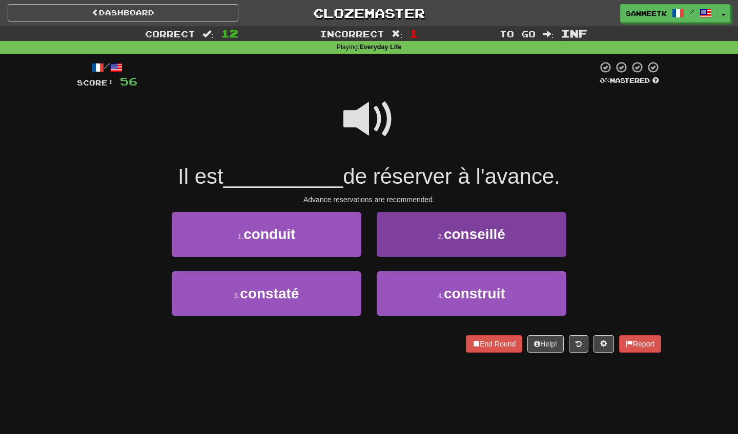
click at [405, 218] on button "2 . conseillé" at bounding box center [470, 234] width 189 height 45
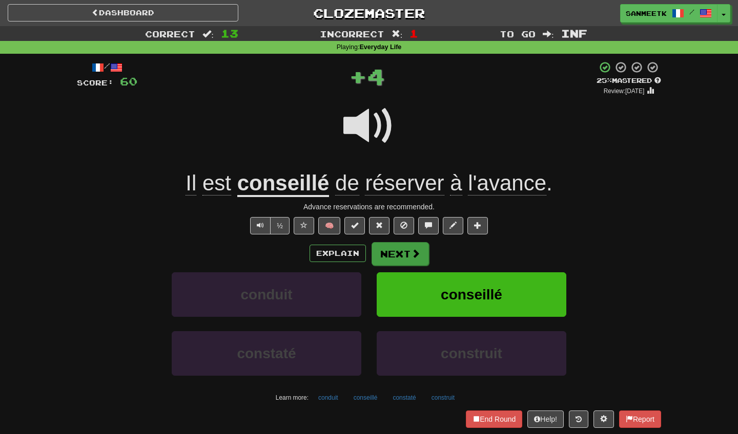
click at [391, 243] on button "Next" at bounding box center [399, 254] width 57 height 24
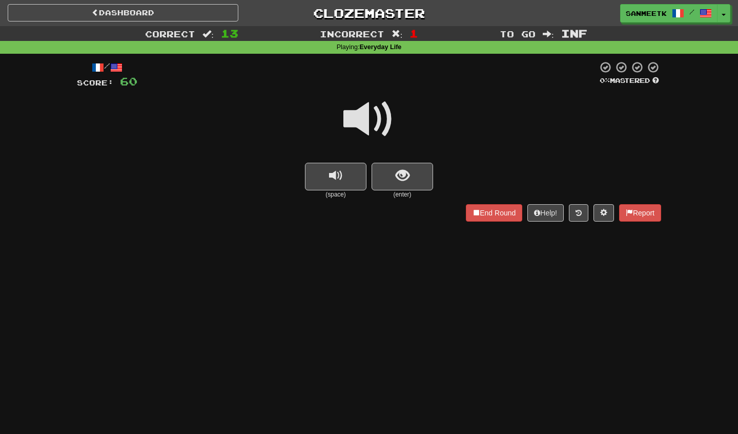
click at [411, 191] on small "(enter)" at bounding box center [401, 195] width 61 height 9
click at [418, 172] on button "show sentence" at bounding box center [401, 177] width 61 height 28
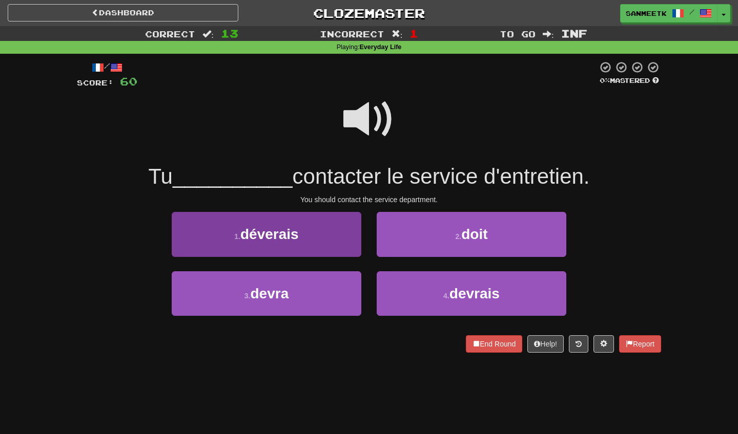
click at [339, 245] on button "1 . déverais" at bounding box center [266, 234] width 189 height 45
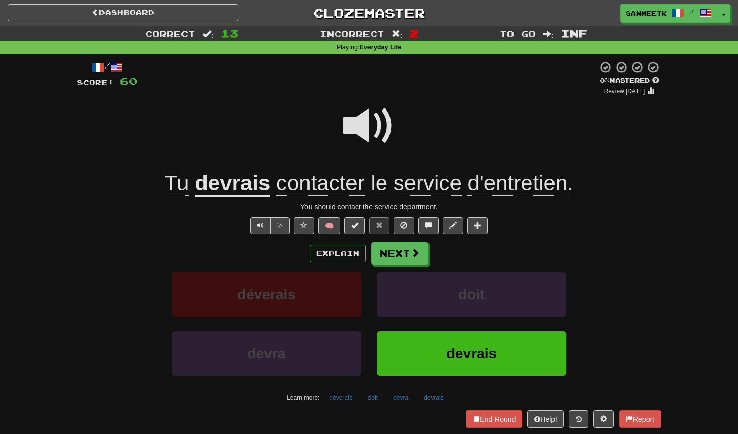
click at [492, 180] on span "d'entretien" at bounding box center [517, 183] width 100 height 25
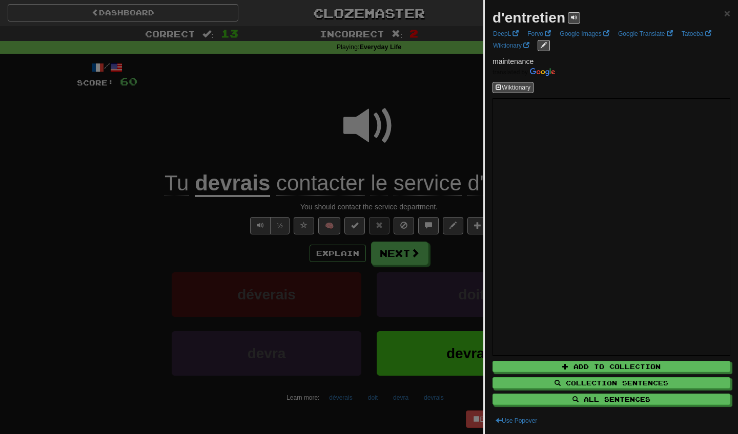
click at [462, 168] on div at bounding box center [369, 217] width 738 height 434
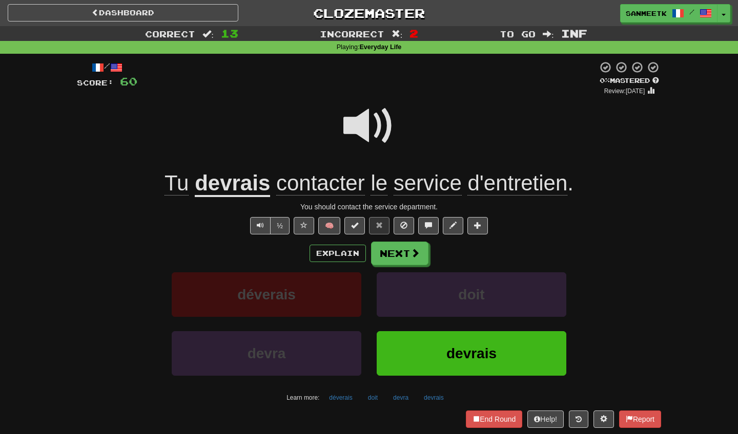
click at [403, 240] on div "/ Score: 60 0 % Mastered Review: [DATE] devrais contacter le service d'entretie…" at bounding box center [369, 244] width 584 height 367
click at [402, 242] on button "Next" at bounding box center [399, 254] width 57 height 24
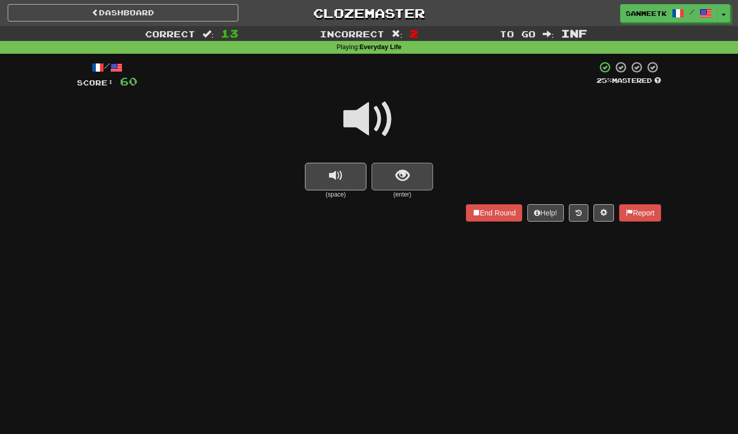
click at [425, 180] on button "show sentence" at bounding box center [401, 177] width 61 height 28
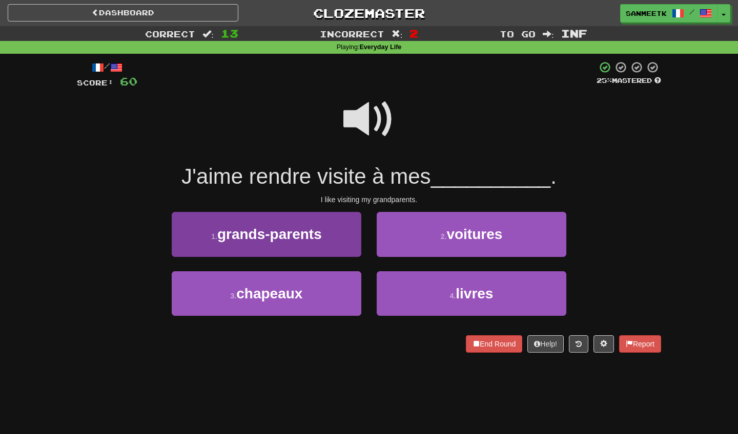
click at [289, 223] on button "1 . grands-parents" at bounding box center [266, 234] width 189 height 45
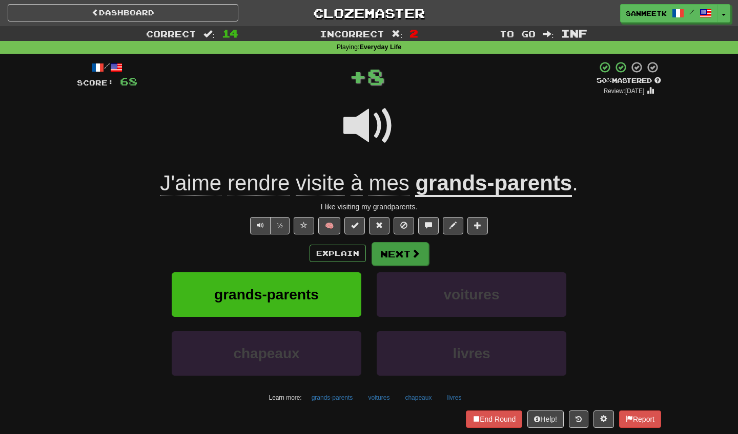
click at [385, 262] on button "Next" at bounding box center [399, 254] width 57 height 24
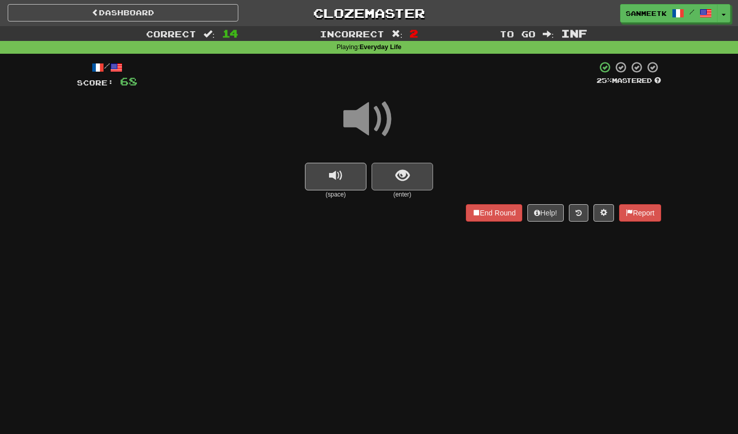
click at [402, 165] on button "show sentence" at bounding box center [401, 177] width 61 height 28
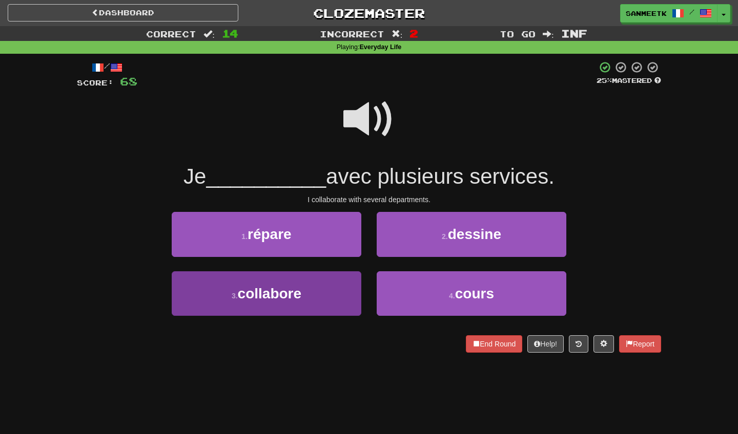
click at [328, 285] on button "3 . collabore" at bounding box center [266, 293] width 189 height 45
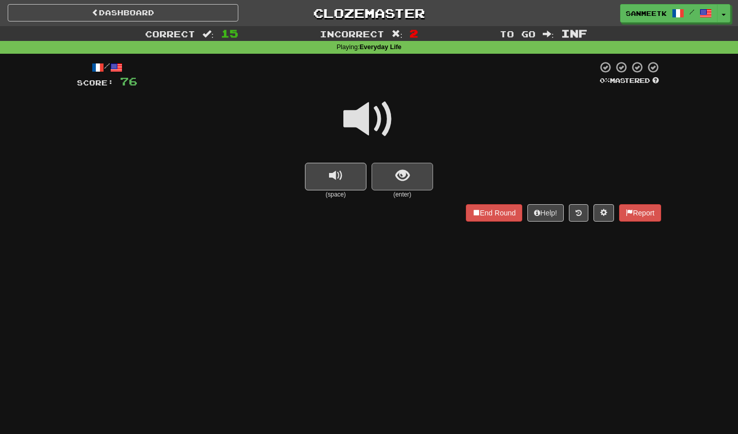
click at [396, 181] on span "show sentence" at bounding box center [402, 176] width 14 height 14
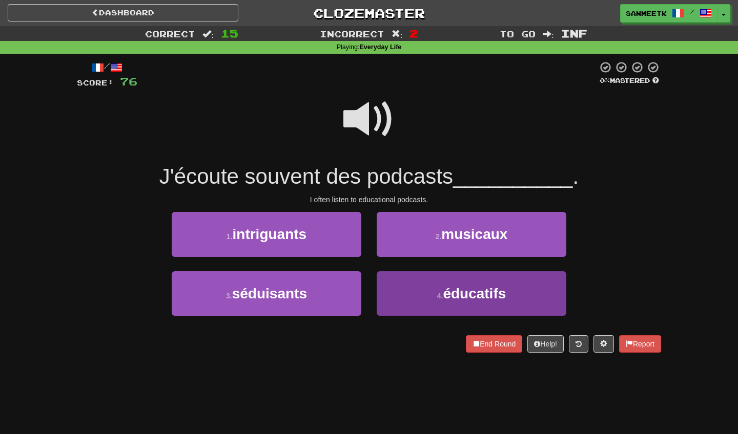
click at [405, 291] on button "4 . éducatifs" at bounding box center [470, 293] width 189 height 45
